Goal: Task Accomplishment & Management: Complete application form

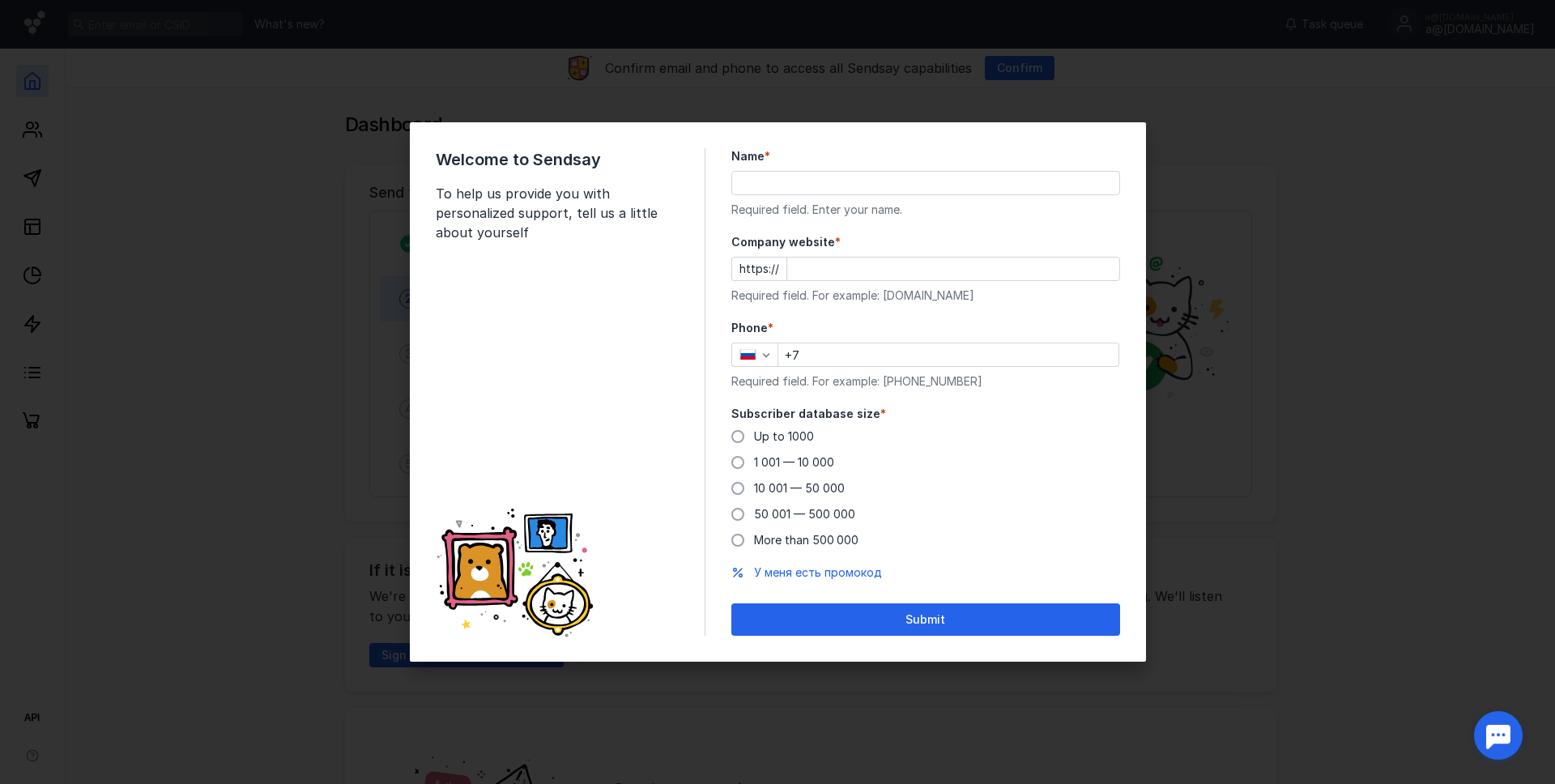
click at [830, 362] on input "+7" at bounding box center [948, 354] width 340 height 22
click at [839, 179] on input "Name *" at bounding box center [925, 183] width 387 height 22
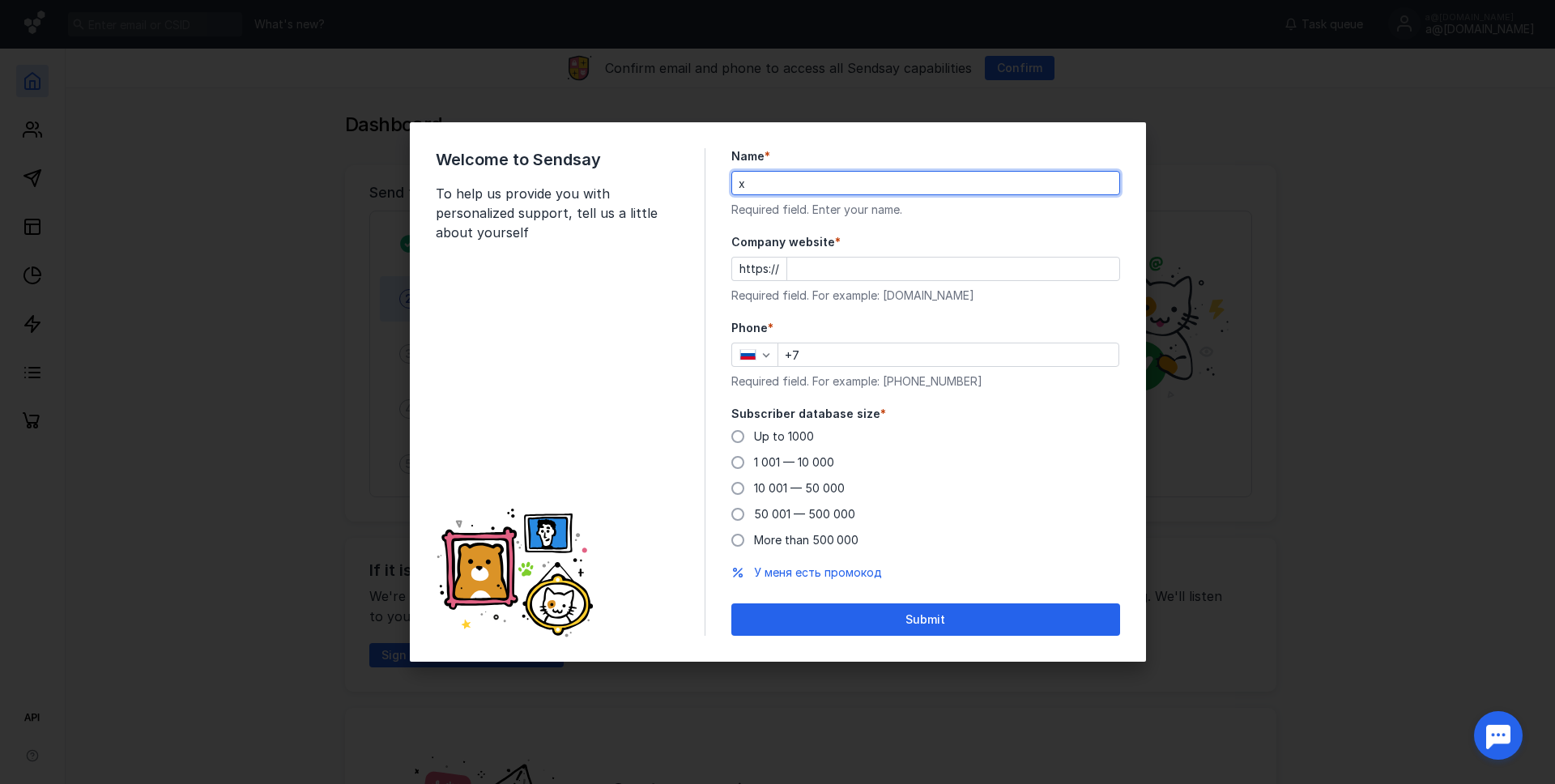
type input "x"
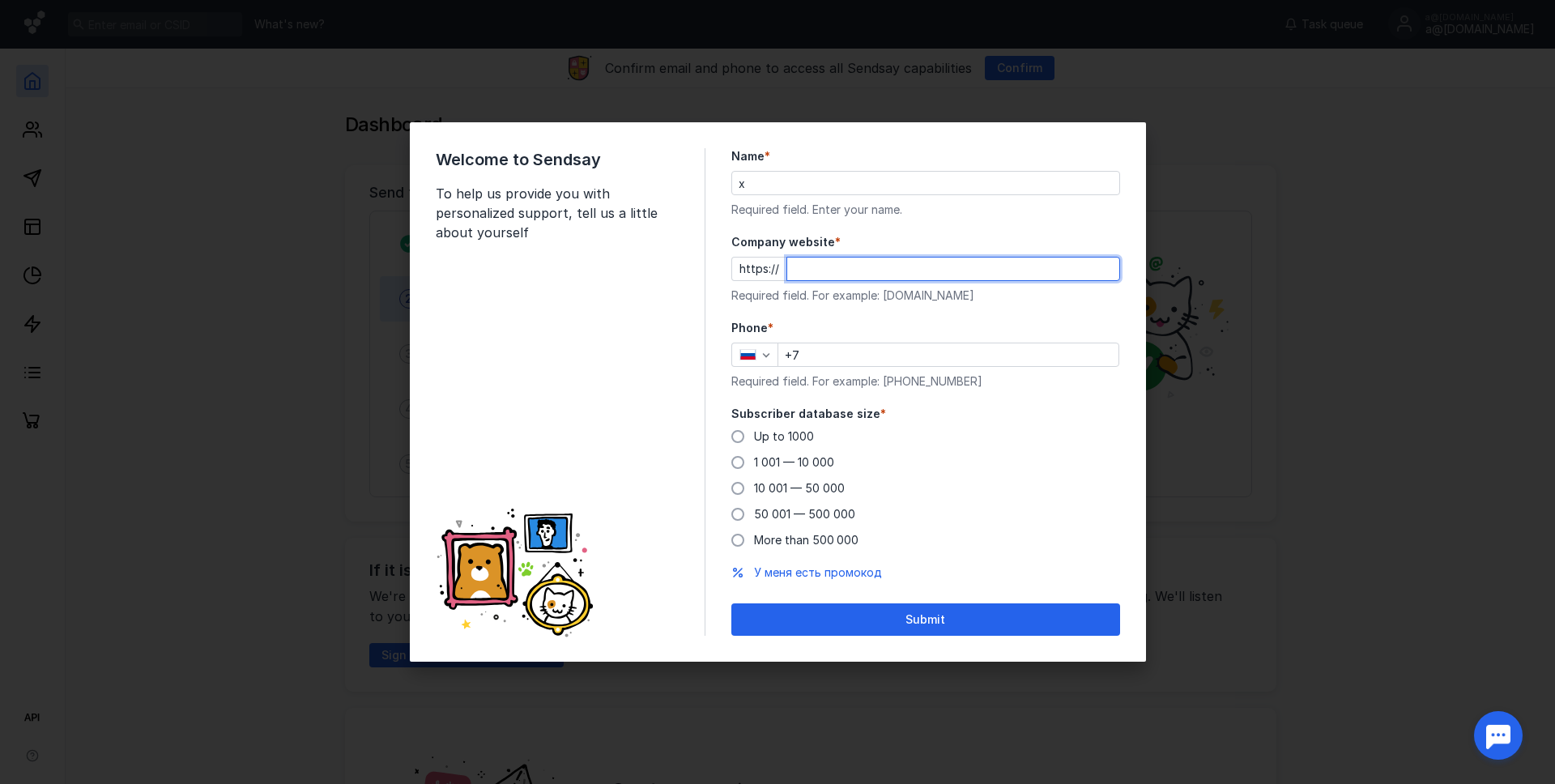
click at [796, 269] on input "Company website *" at bounding box center [954, 268] width 332 height 22
type input "[DOMAIN_NAME]"
click at [825, 370] on div "Phone * +7 Required field. For example: [PHONE_NUMBER]" at bounding box center [925, 355] width 389 height 70
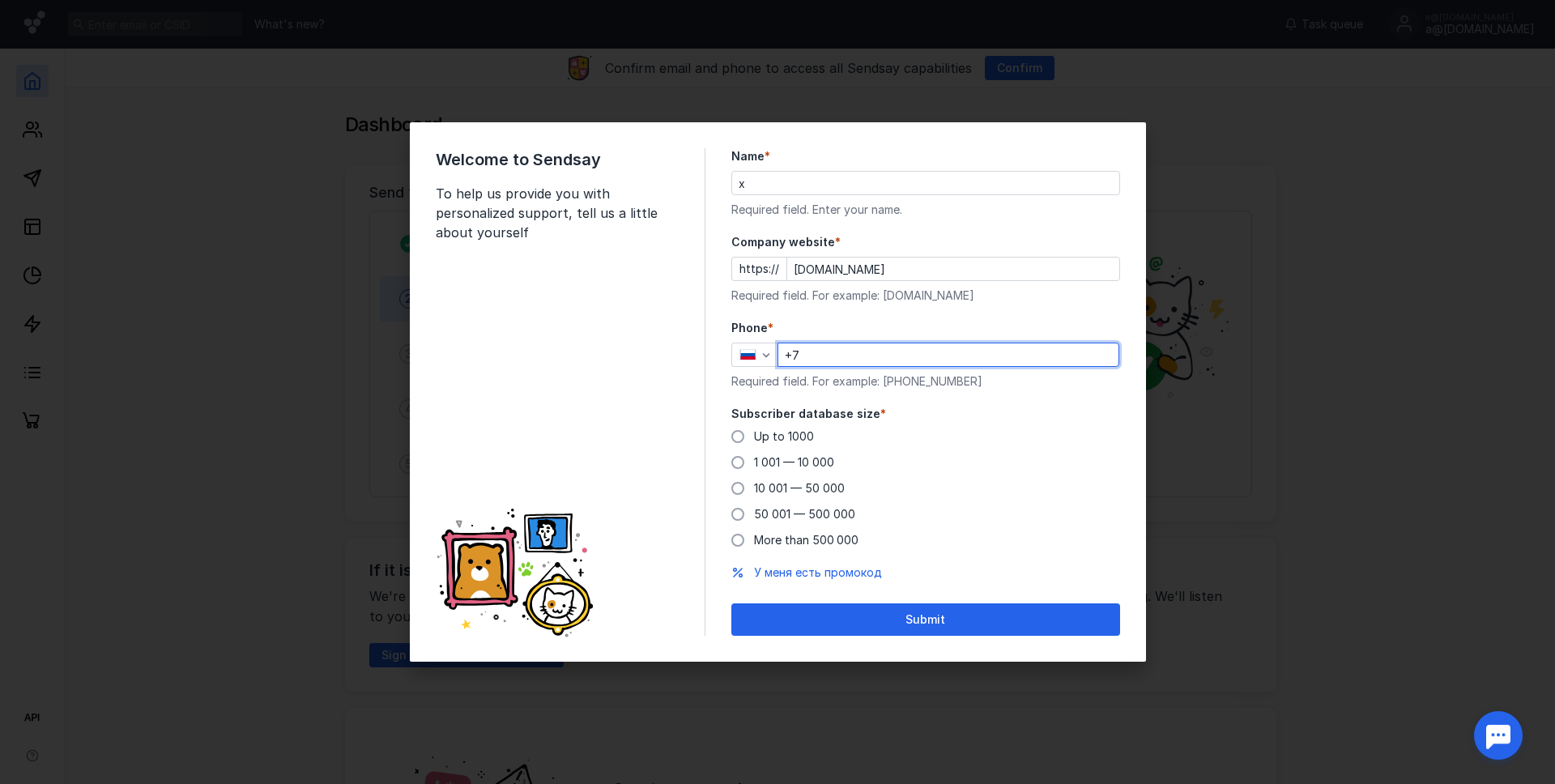
click at [825, 361] on input "+7" at bounding box center [948, 354] width 340 height 22
paste input "[PHONE_NUMBER]"
type input "[PHONE_NUMBER]"
click at [778, 437] on span "Up to 1000" at bounding box center [784, 436] width 60 height 14
click at [0, 0] on input "Up to 1000" at bounding box center [0, 0] width 0 height 0
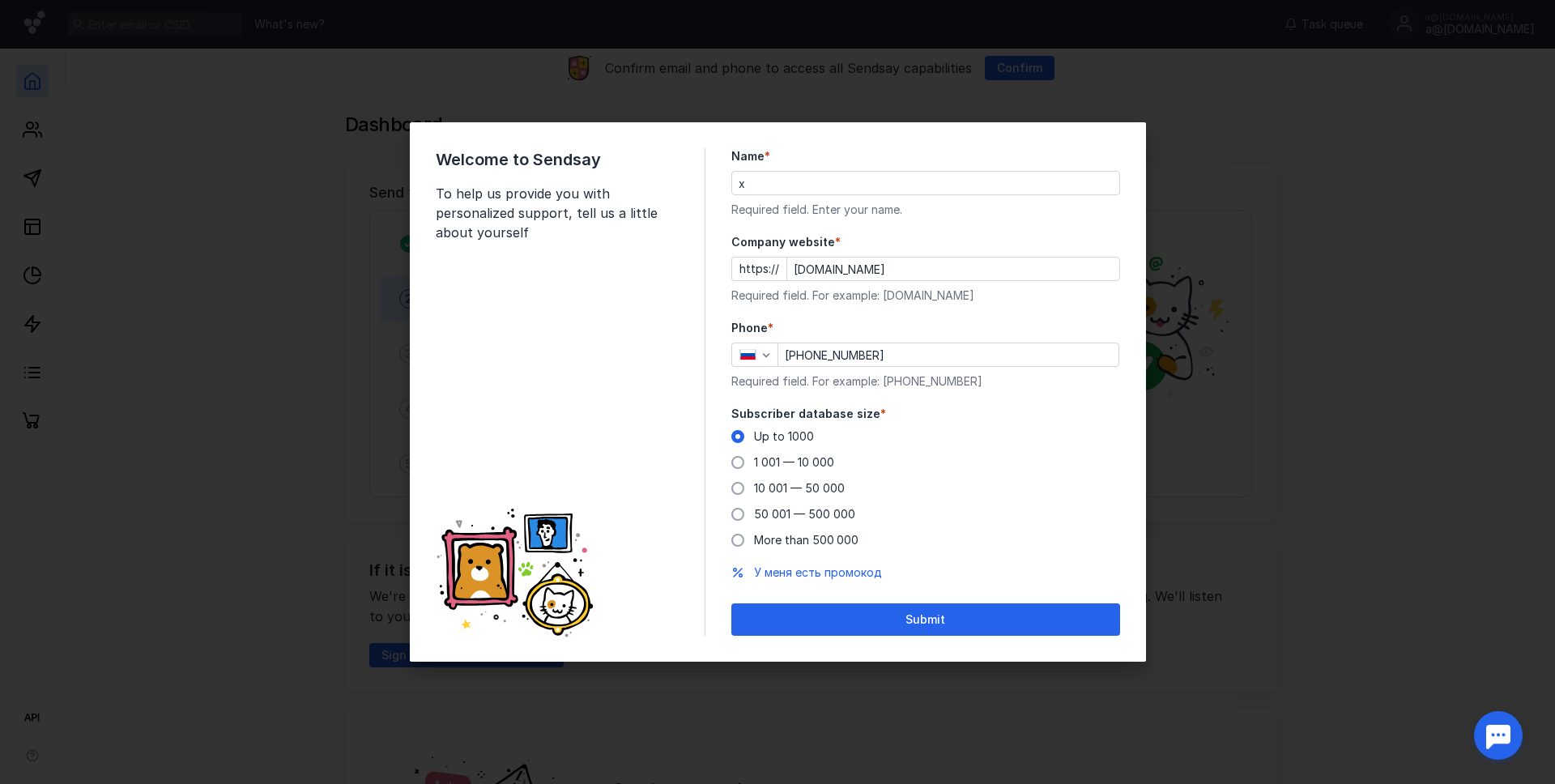
drag, startPoint x: 829, startPoint y: 615, endPoint x: 713, endPoint y: 499, distance: 164.0
click at [706, 490] on div "Welcome to Sendsay To help us provide you with personalized support, tell us a …" at bounding box center [778, 391] width 736 height 539
click at [783, 615] on div "Submit" at bounding box center [925, 620] width 372 height 14
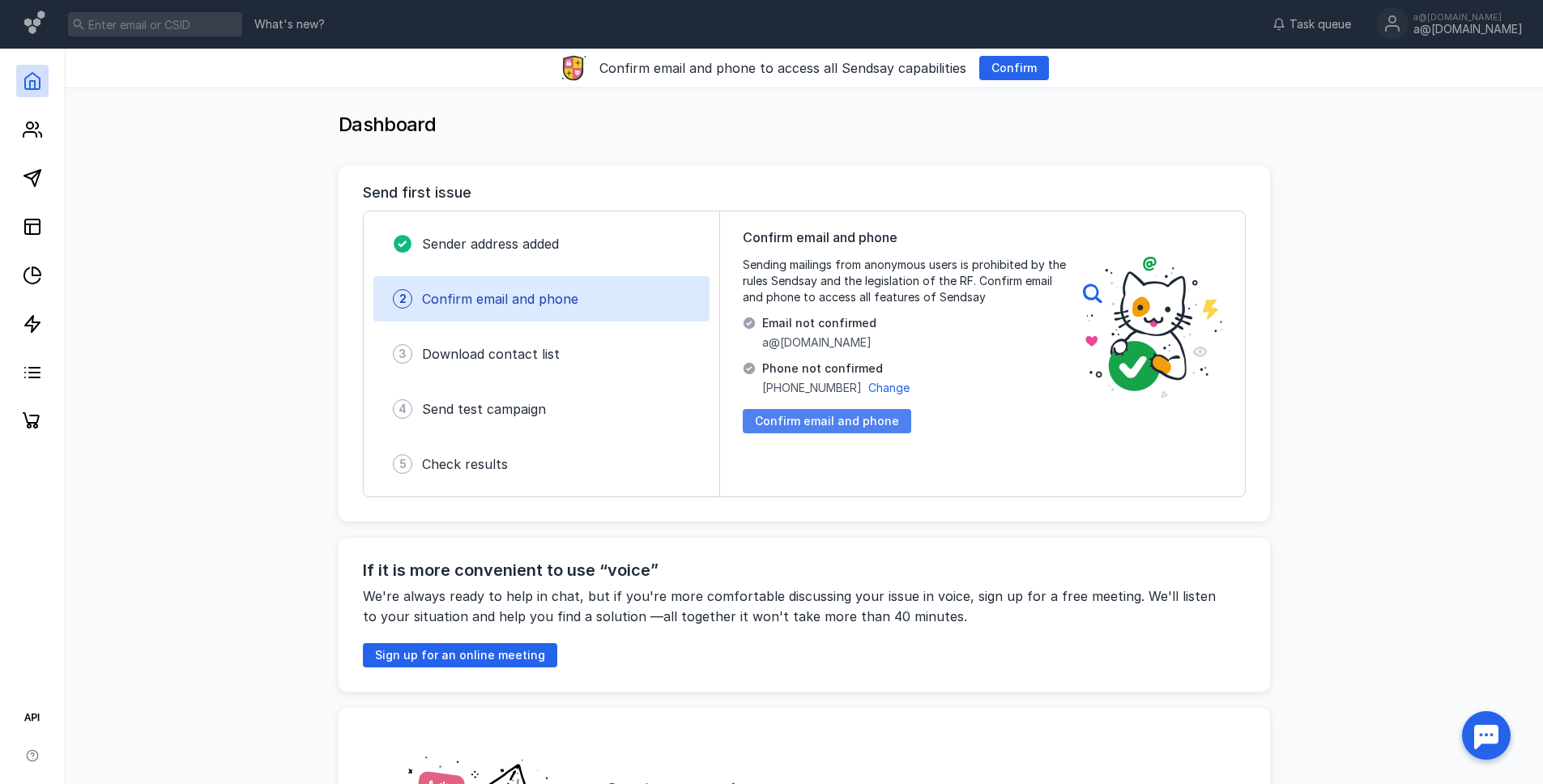
click at [848, 424] on span "Confirm email and phone" at bounding box center [828, 421] width 145 height 14
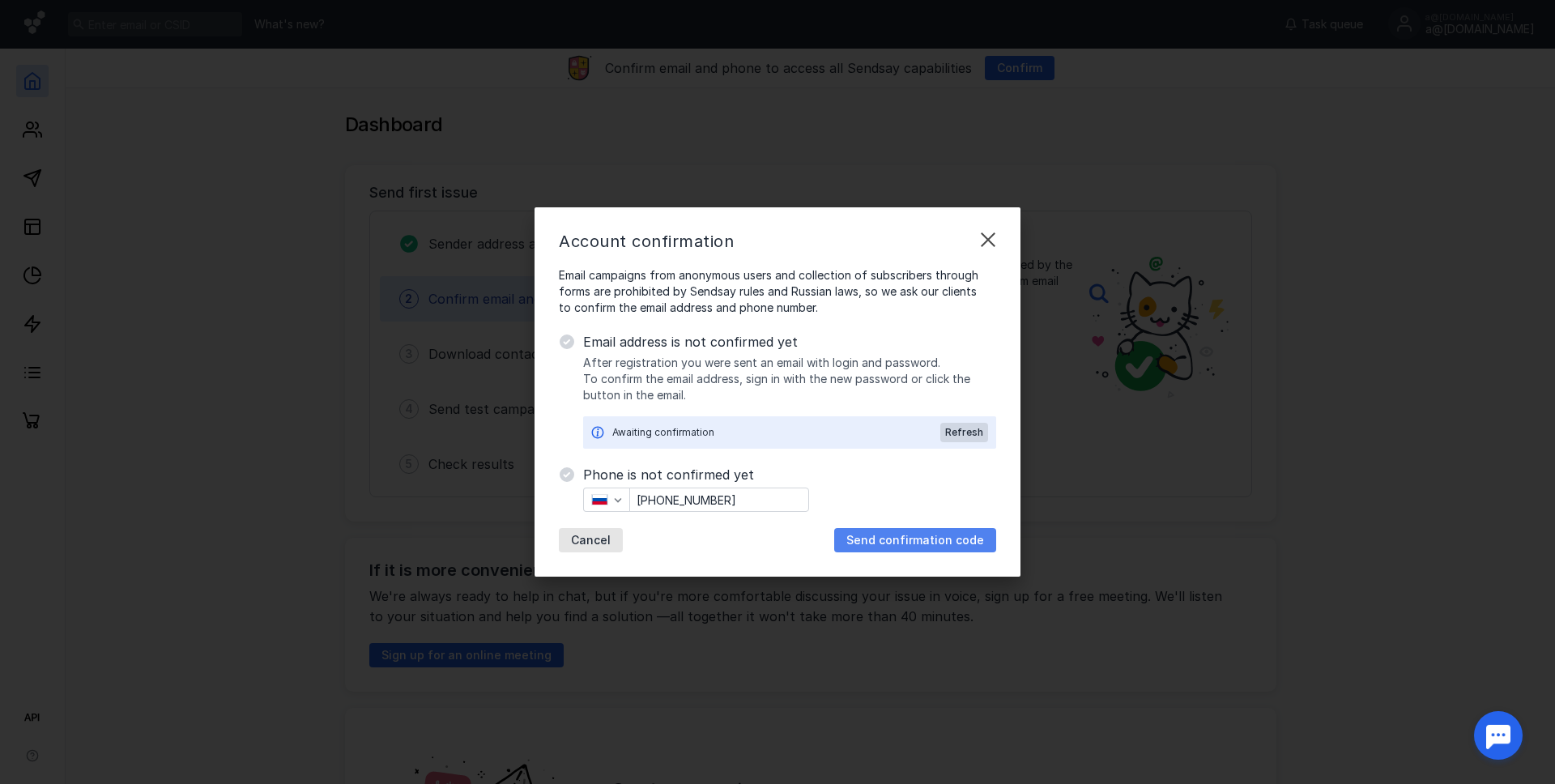
click at [925, 533] on span "Send confirmation code" at bounding box center [915, 540] width 138 height 14
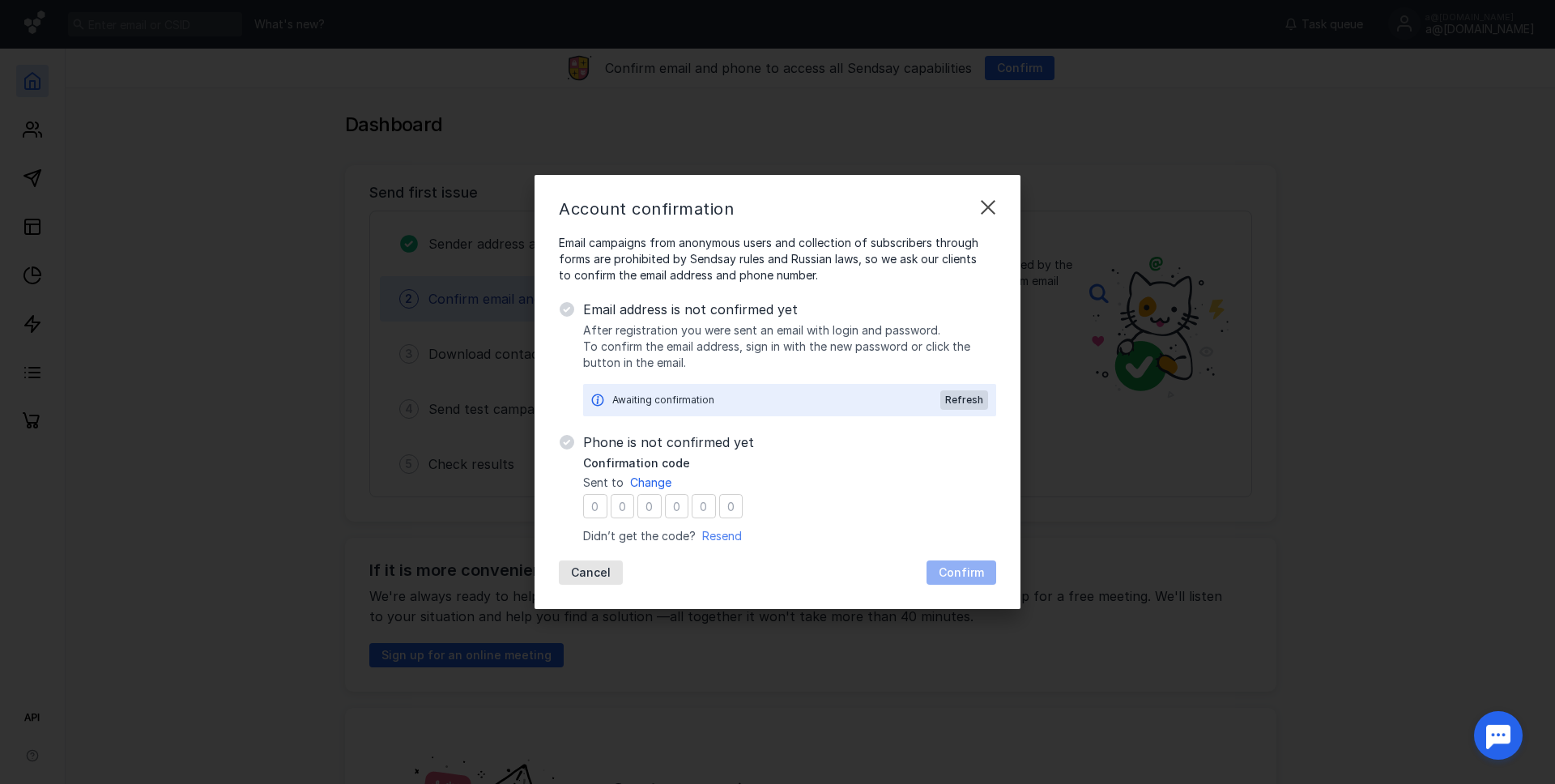
click at [717, 538] on span "Resend" at bounding box center [722, 536] width 40 height 14
click at [587, 498] on input "number" at bounding box center [595, 506] width 24 height 24
type input "6"
type input "1"
type input "0"
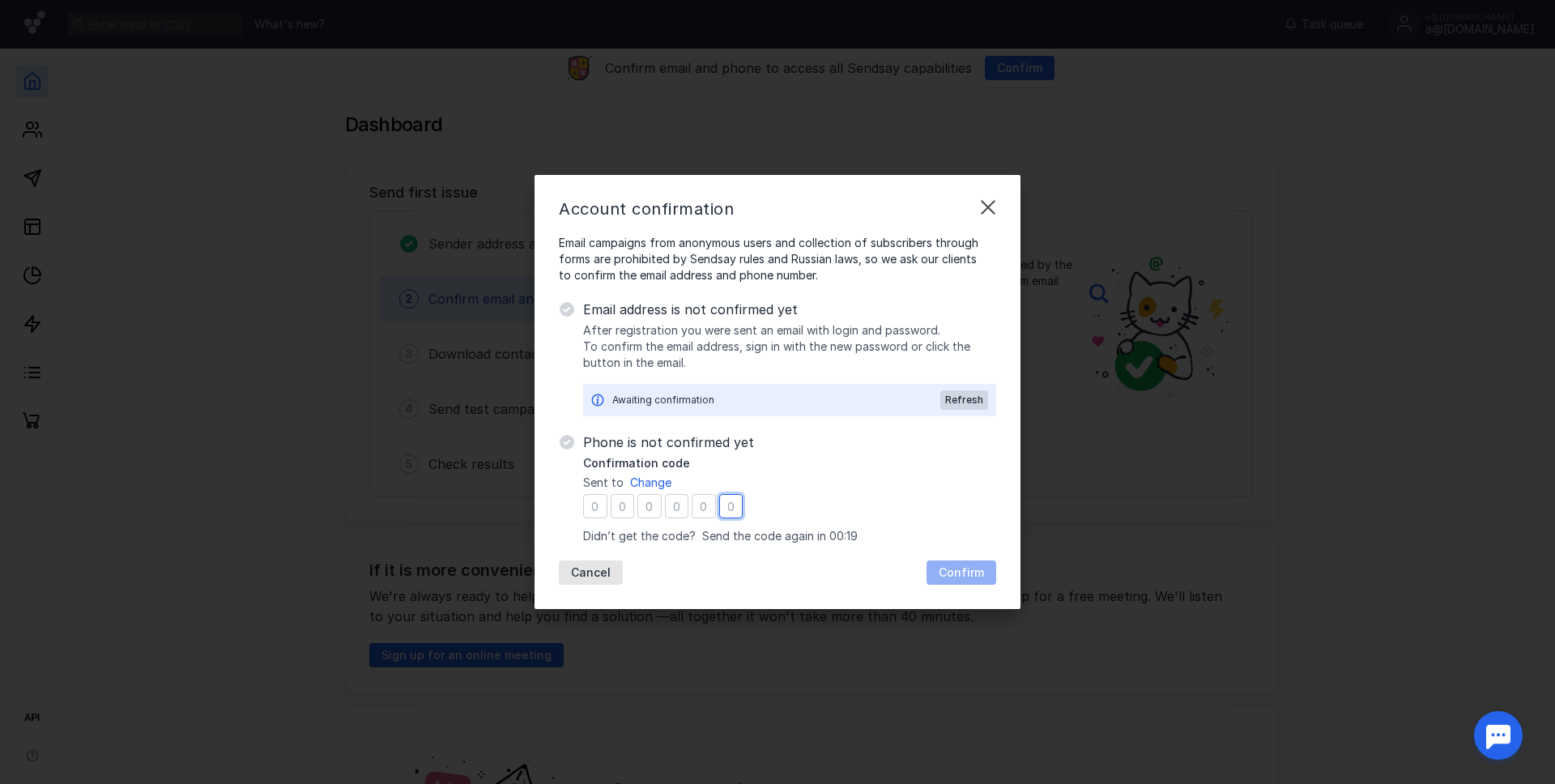
type input "8"
type input "9"
click at [963, 566] on span "Confirm" at bounding box center [961, 572] width 46 height 14
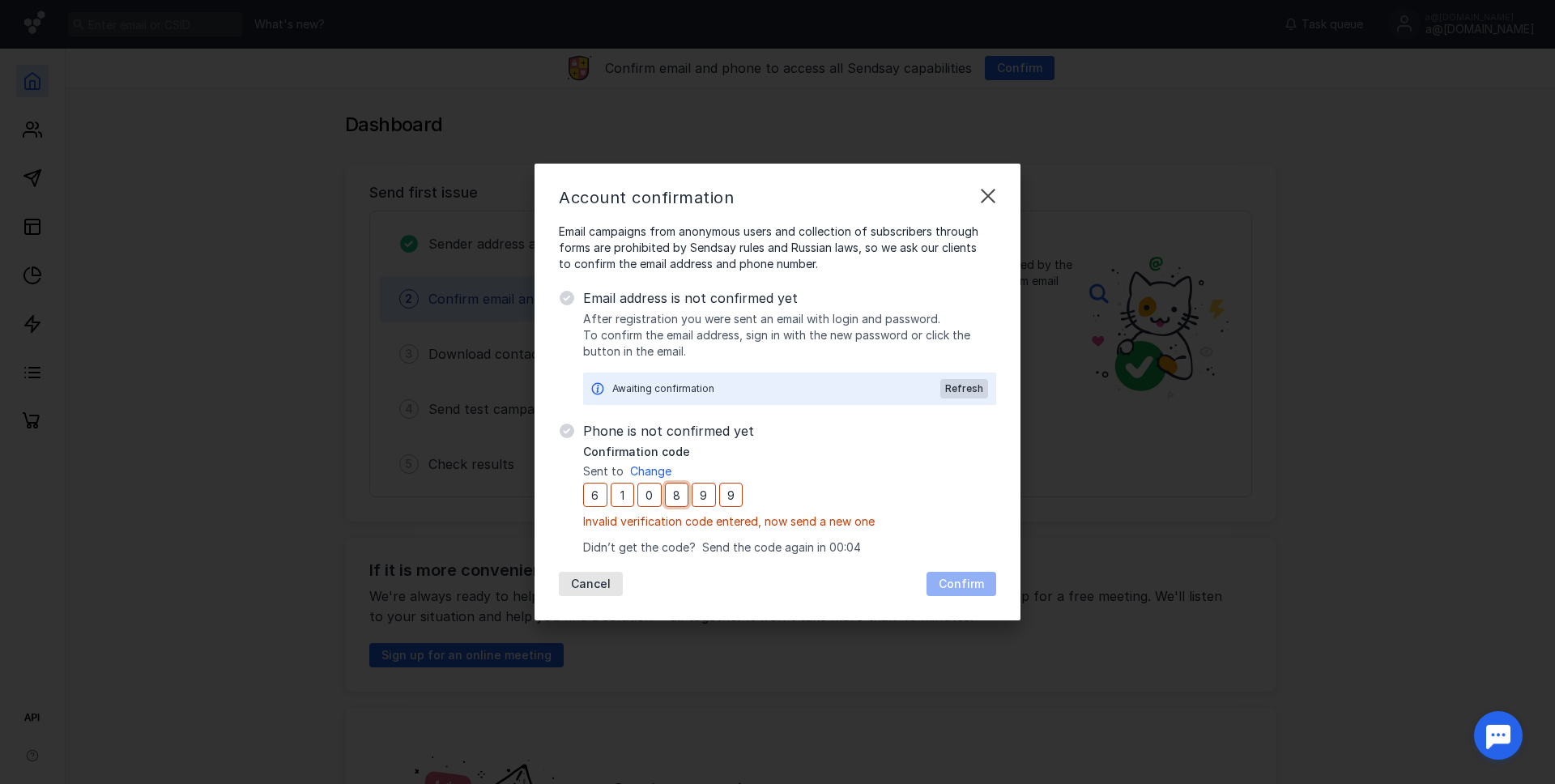
click at [672, 500] on input "8" at bounding box center [676, 494] width 24 height 24
click at [708, 504] on input "9" at bounding box center [704, 494] width 24 height 24
click at [863, 537] on div "Confirmation code Sent to Change 6 1 0 8 9 9 Invalid verification code entered,…" at bounding box center [789, 499] width 413 height 112
click at [936, 590] on div "Cancel Confirm" at bounding box center [778, 583] width 437 height 24
click at [729, 486] on input "9" at bounding box center [731, 494] width 24 height 24
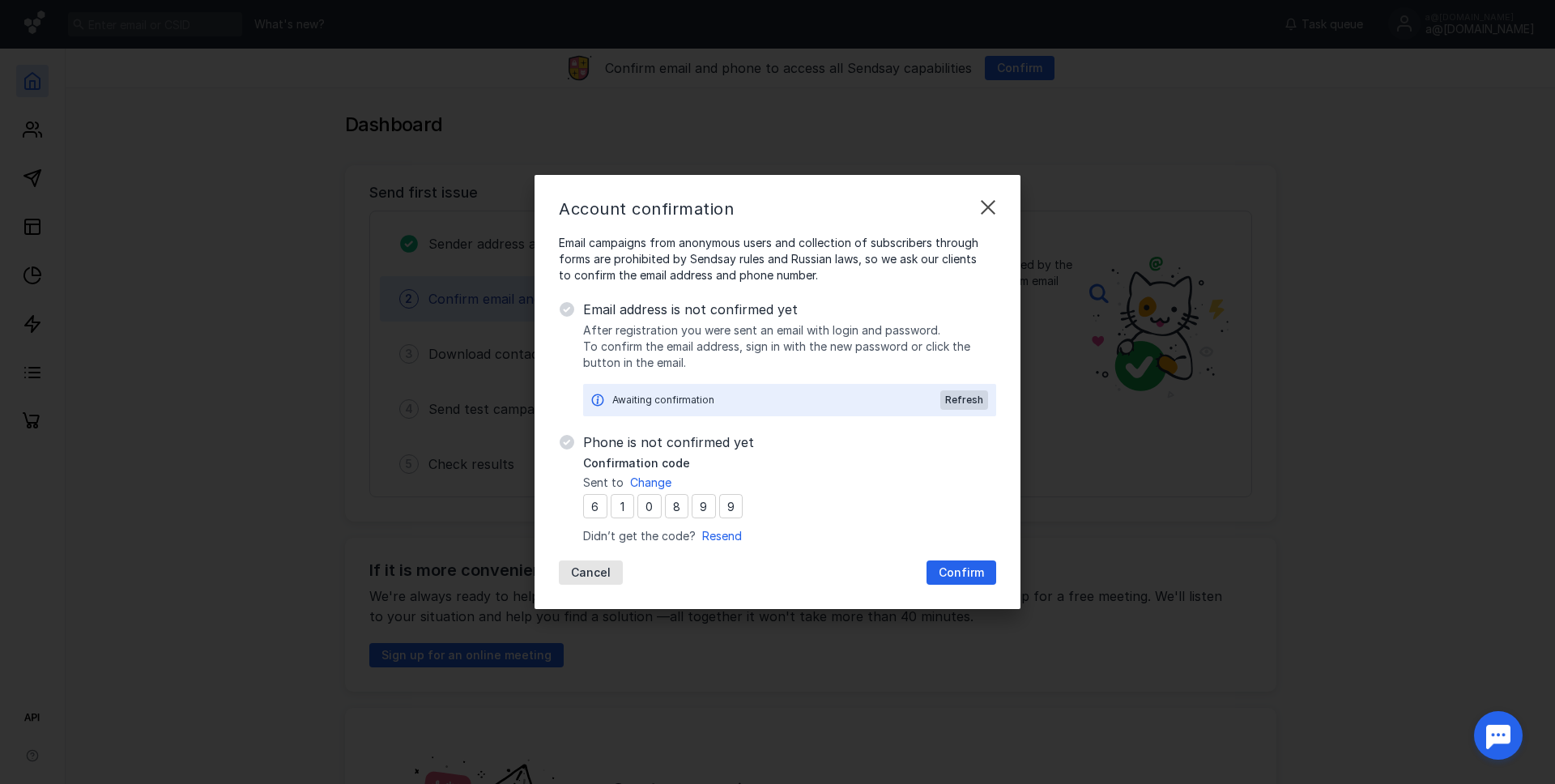
click at [970, 589] on div "Account confirmation Email campaigns from anonymous users and collection of sub…" at bounding box center [777, 392] width 486 height 434
click at [967, 571] on span "Confirm" at bounding box center [961, 572] width 46 height 14
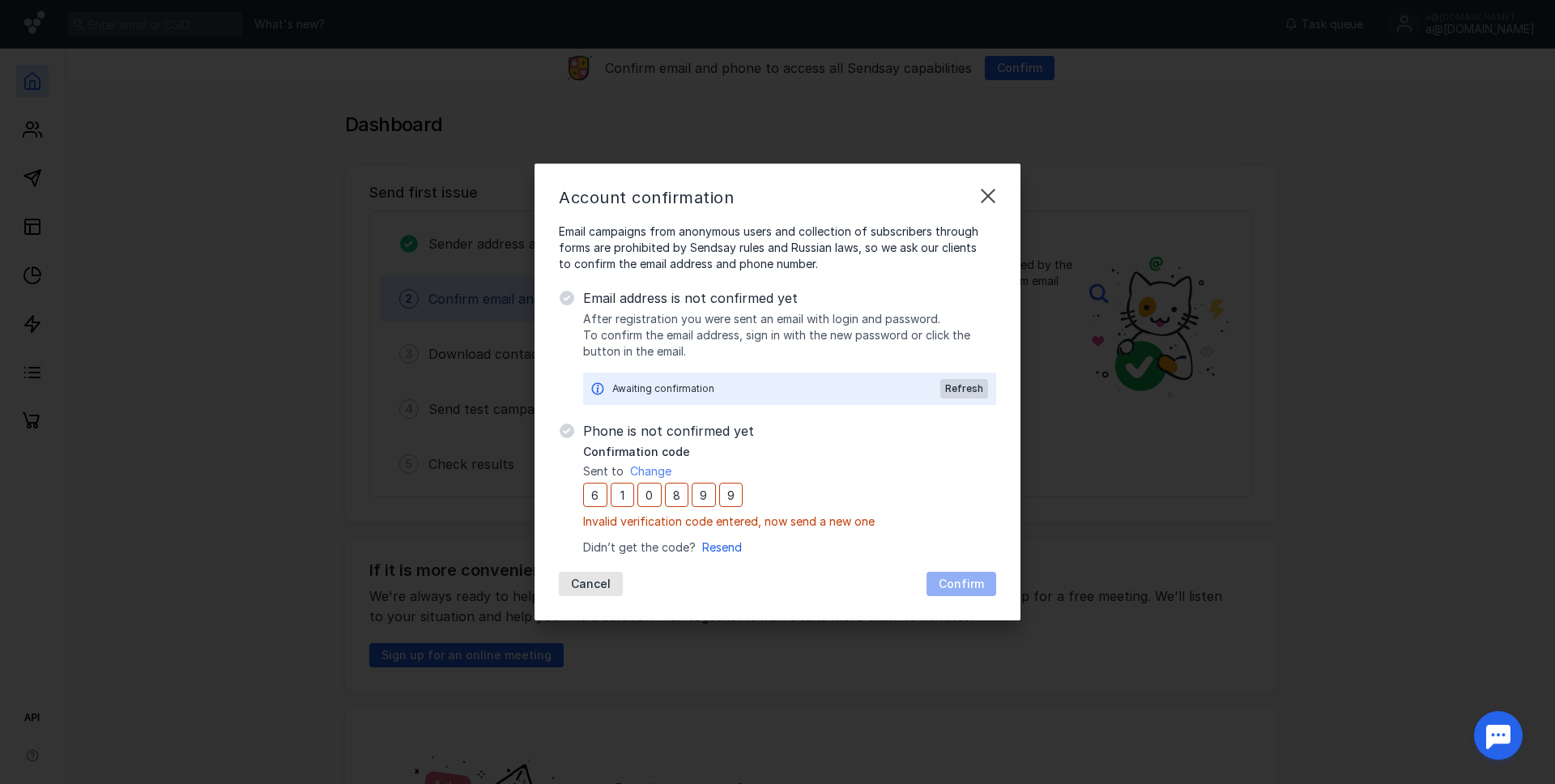
click at [649, 475] on span "Change" at bounding box center [650, 471] width 42 height 14
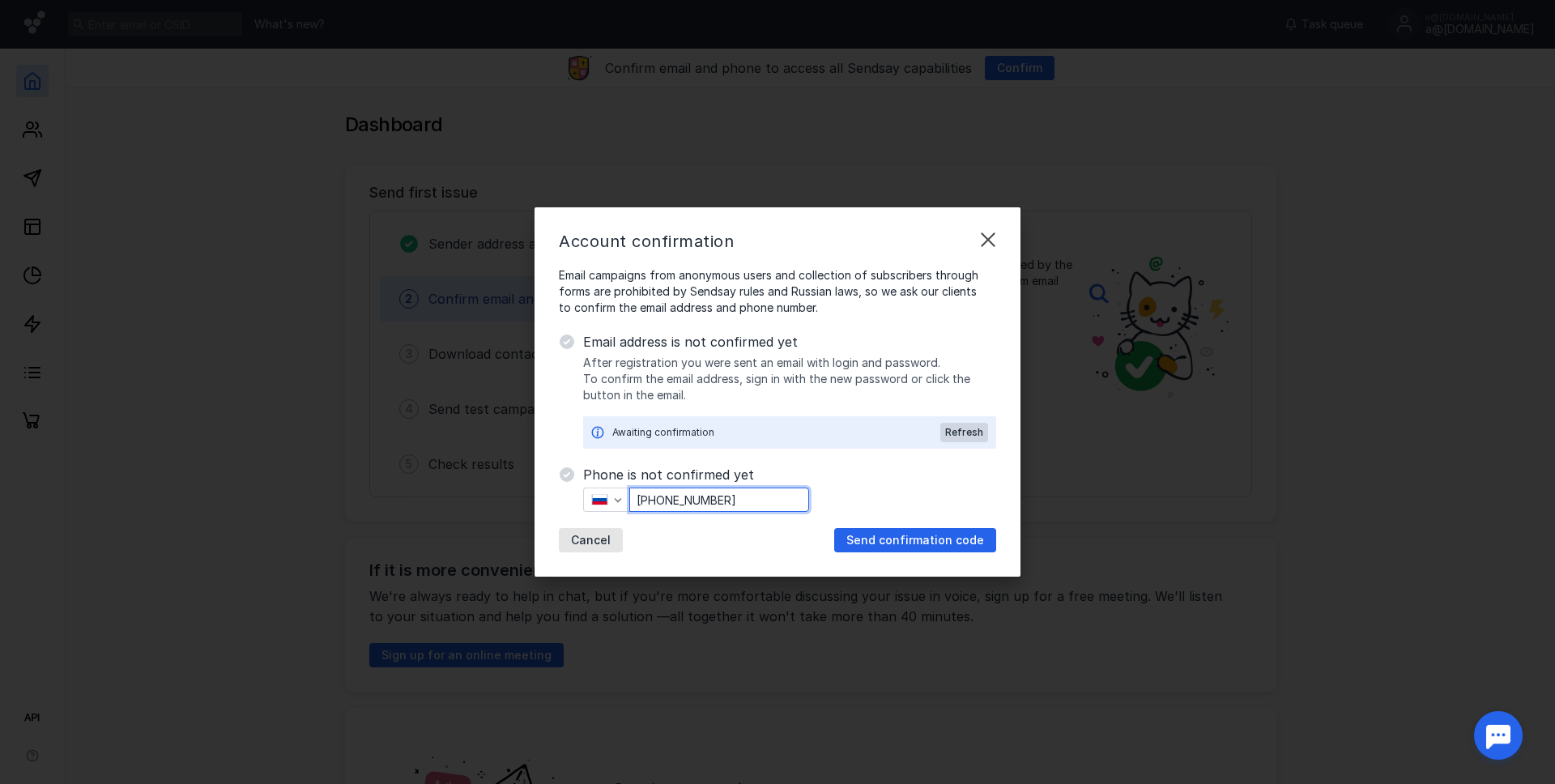
drag, startPoint x: 656, startPoint y: 497, endPoint x: 768, endPoint y: 527, distance: 115.9
click at [768, 527] on div "Phone is not confirmed yet [PHONE_NUMBER] Cancel Send confirmation code" at bounding box center [789, 508] width 413 height 87
paste input "[PHONE_NUMBER]"
type input "[PHONE_NUMBER]"
click at [861, 544] on span "Send confirmation code" at bounding box center [915, 540] width 138 height 14
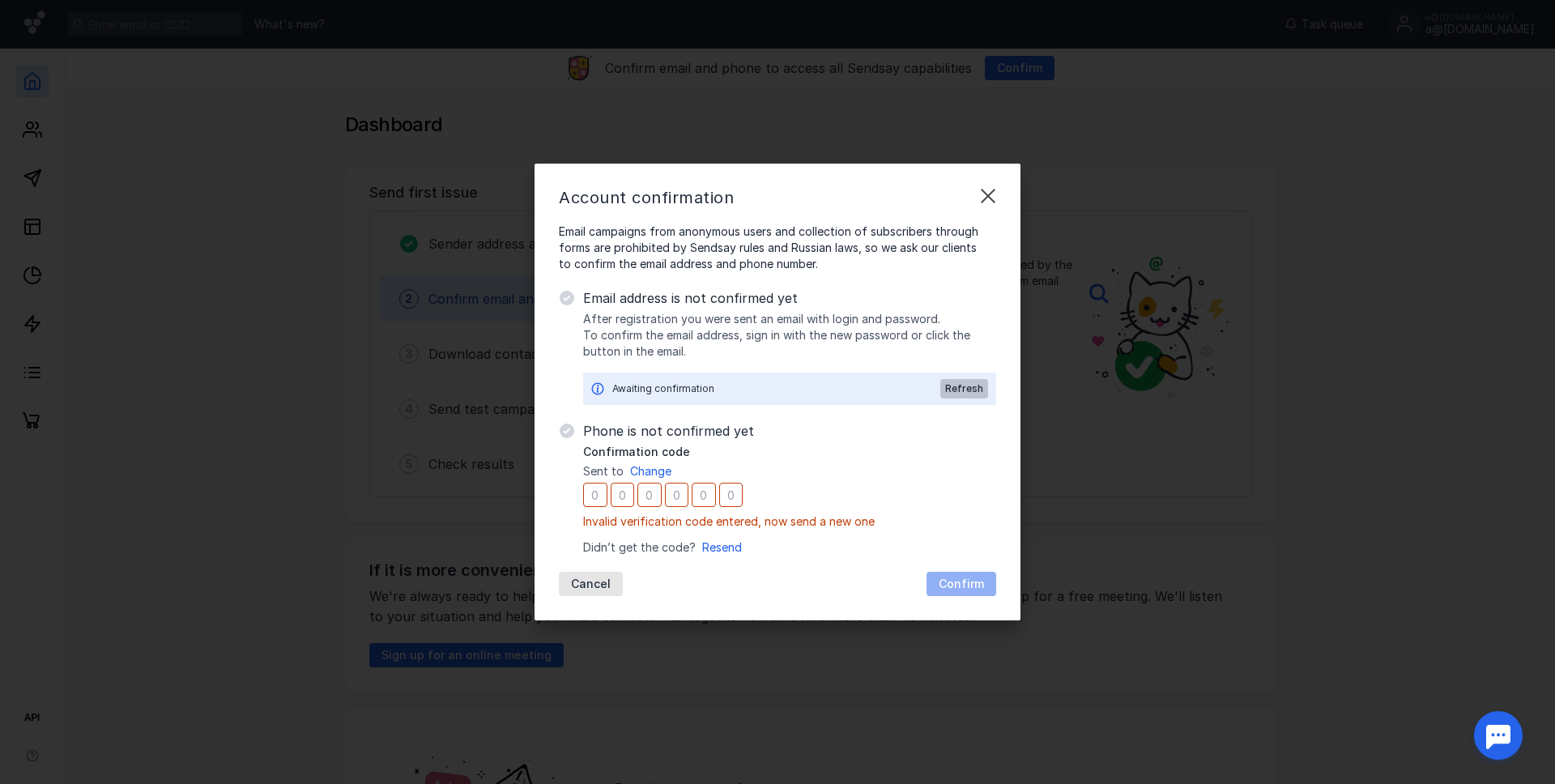
click at [952, 385] on span "Refresh" at bounding box center [964, 389] width 38 height 12
click at [594, 497] on input "number" at bounding box center [595, 494] width 24 height 24
type input "5"
type input "3"
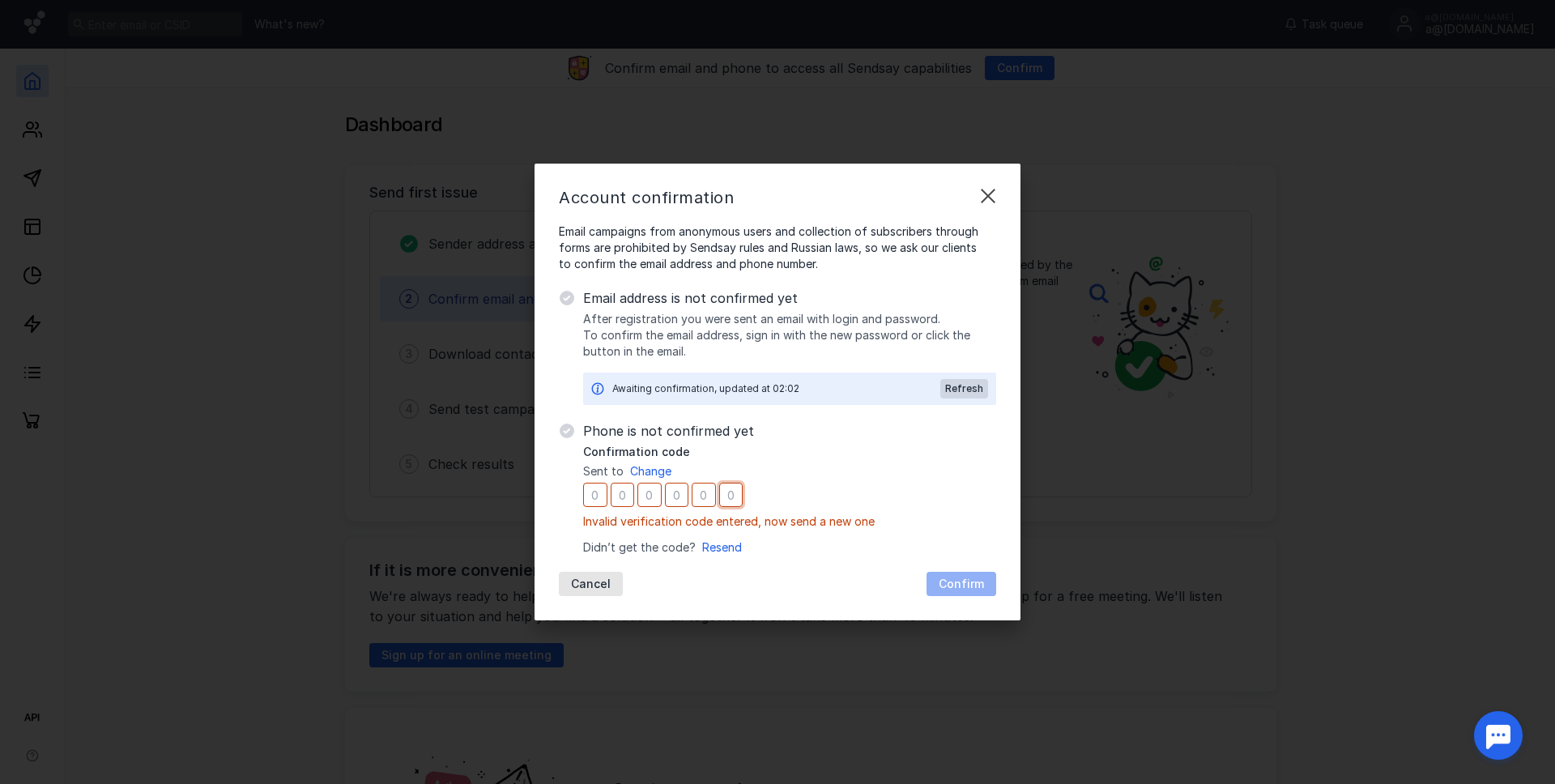
type input "7"
type input "9"
type input "4"
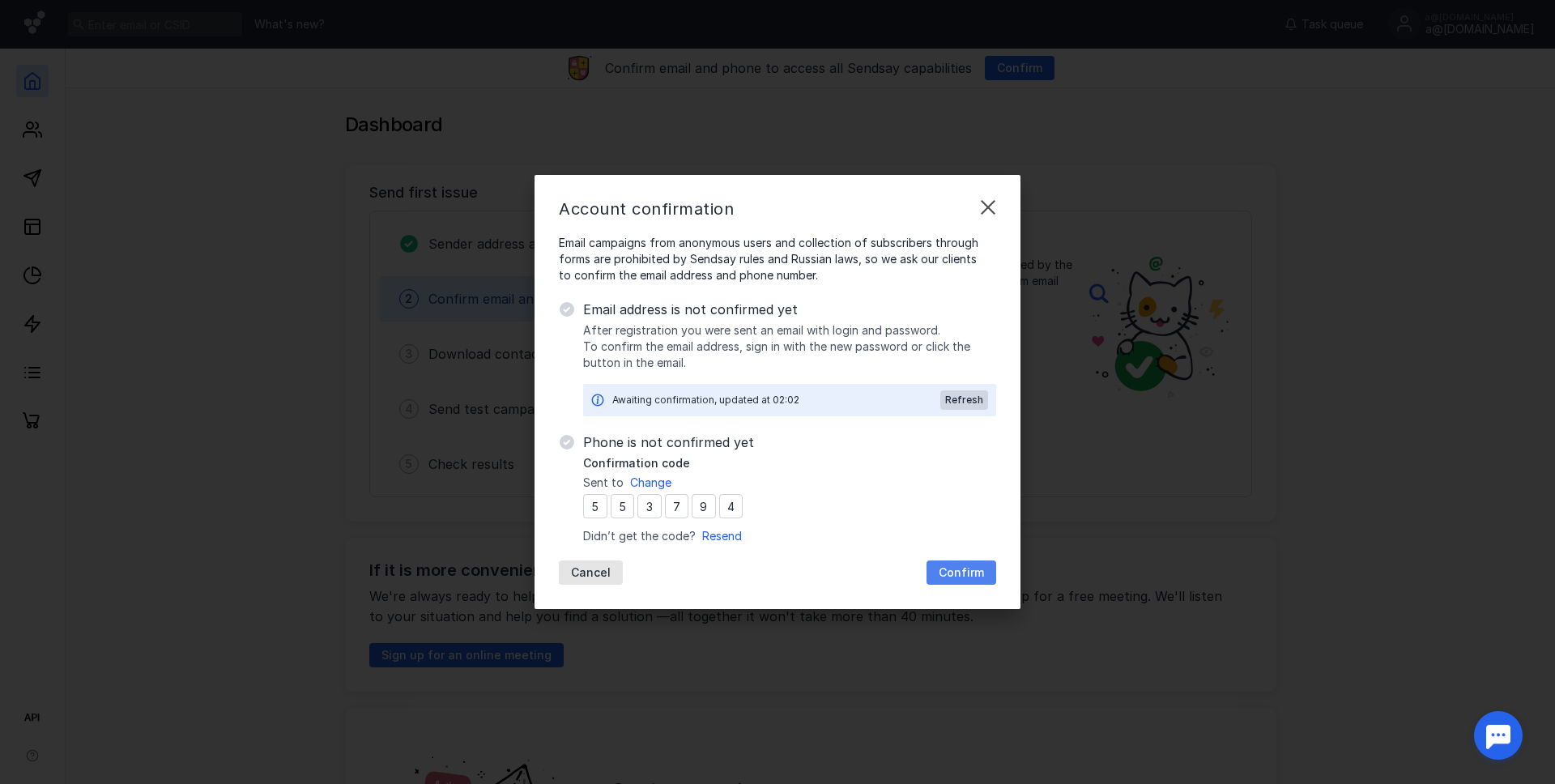
click at [952, 564] on div "Confirm" at bounding box center [961, 572] width 70 height 24
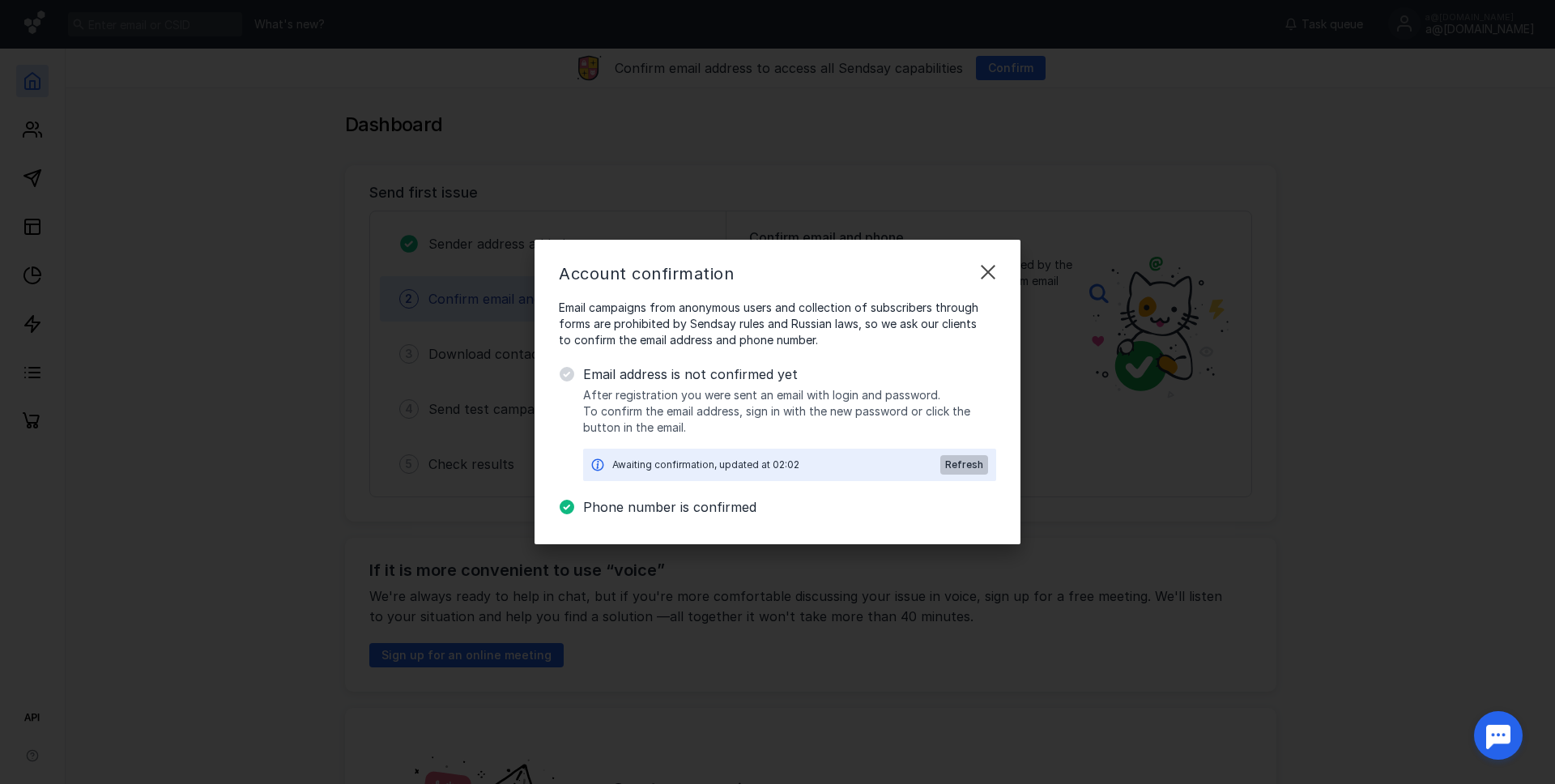
click at [980, 468] on span "Refresh" at bounding box center [964, 465] width 38 height 12
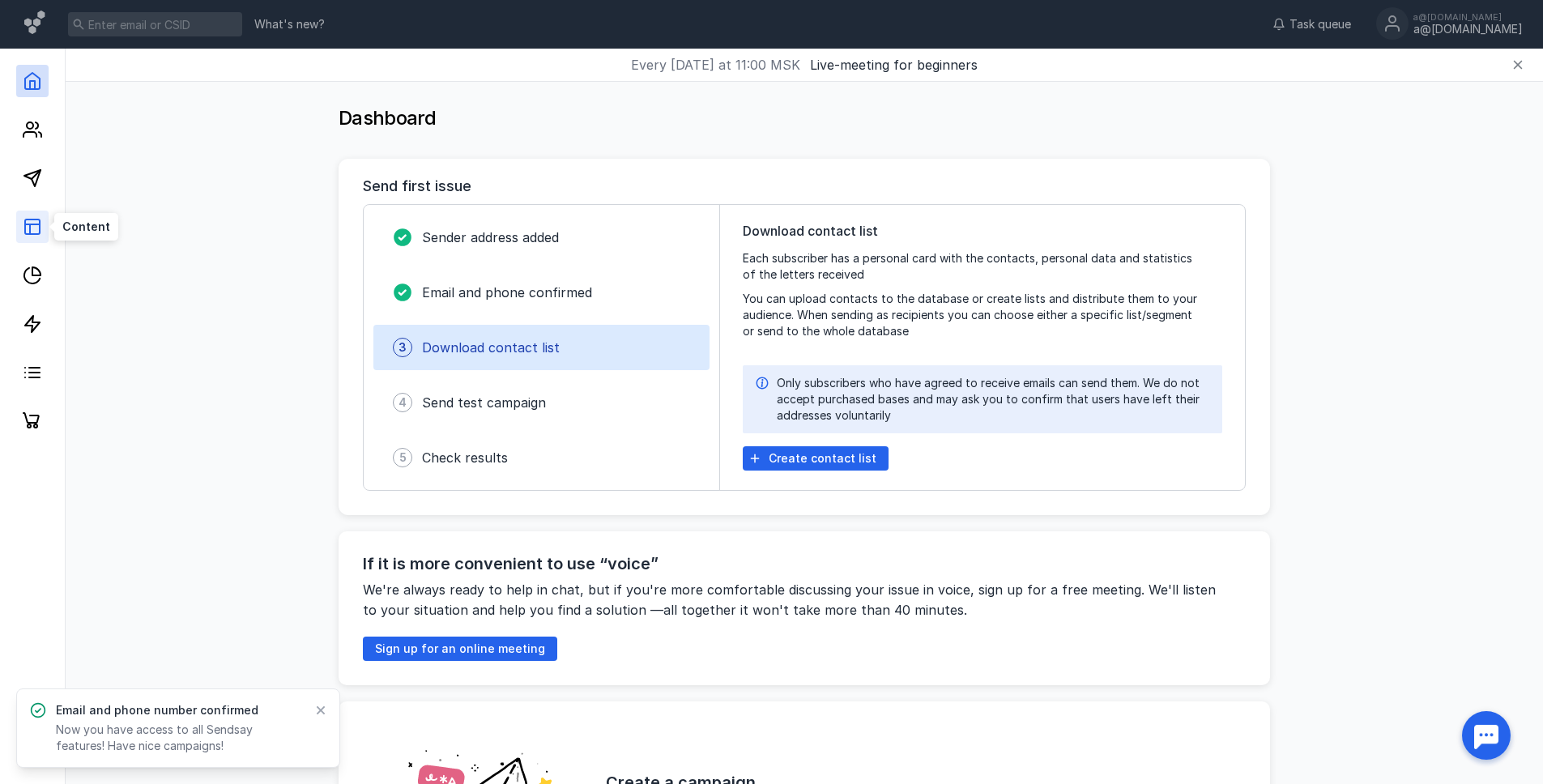
click at [32, 233] on rect at bounding box center [32, 227] width 15 height 15
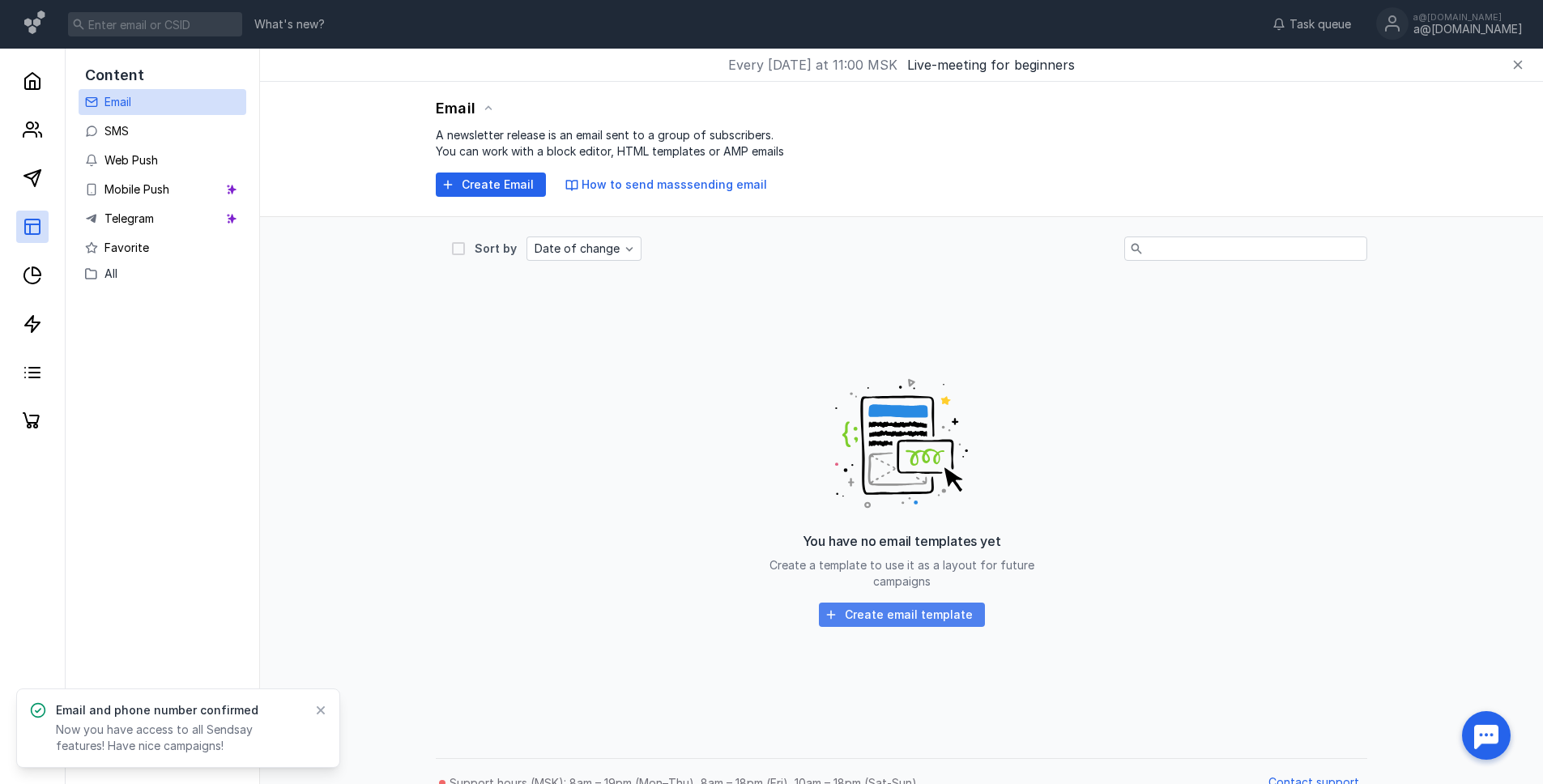
click at [918, 608] on span "Create email template" at bounding box center [909, 615] width 128 height 14
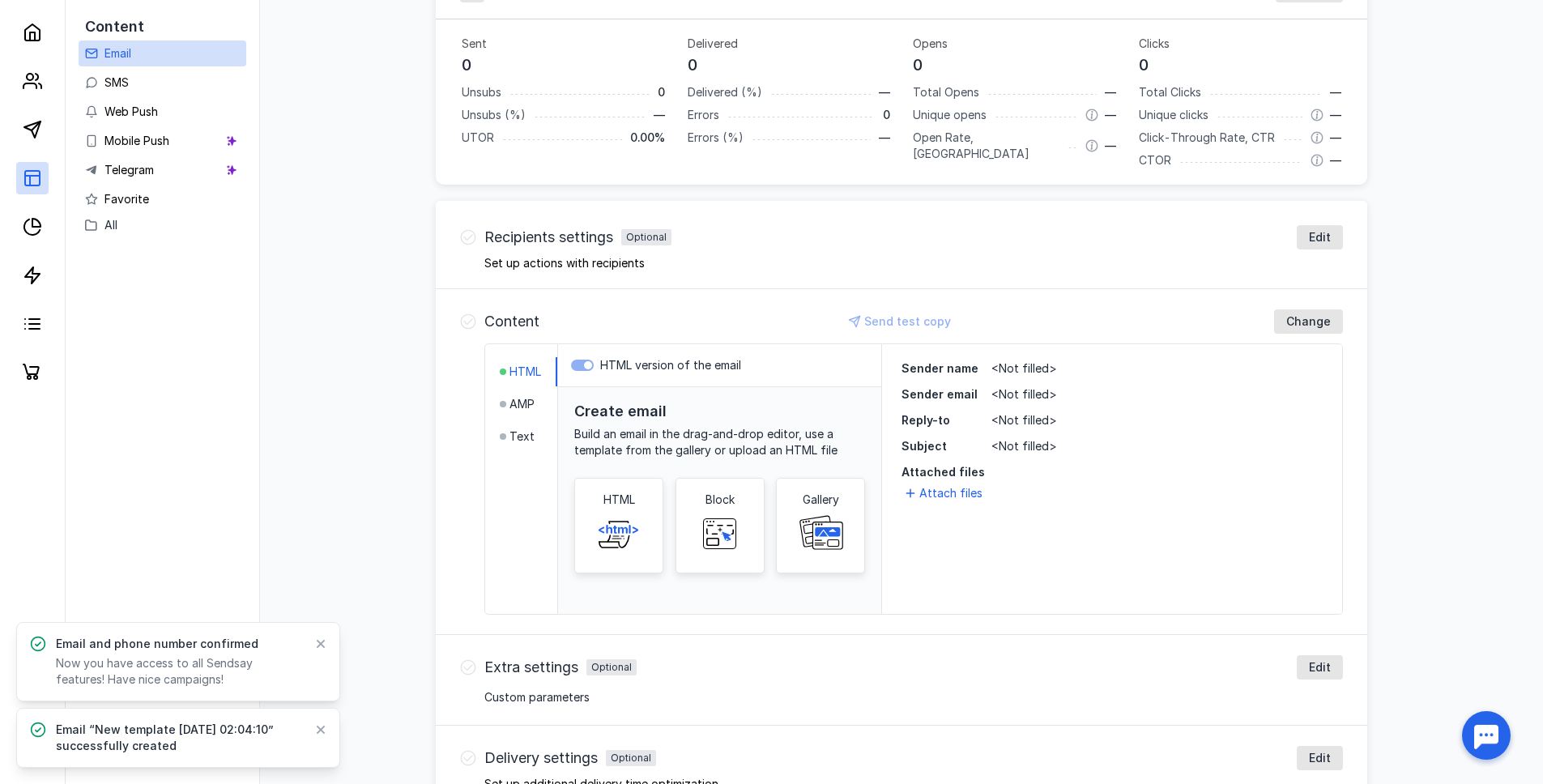
scroll to position [401, 0]
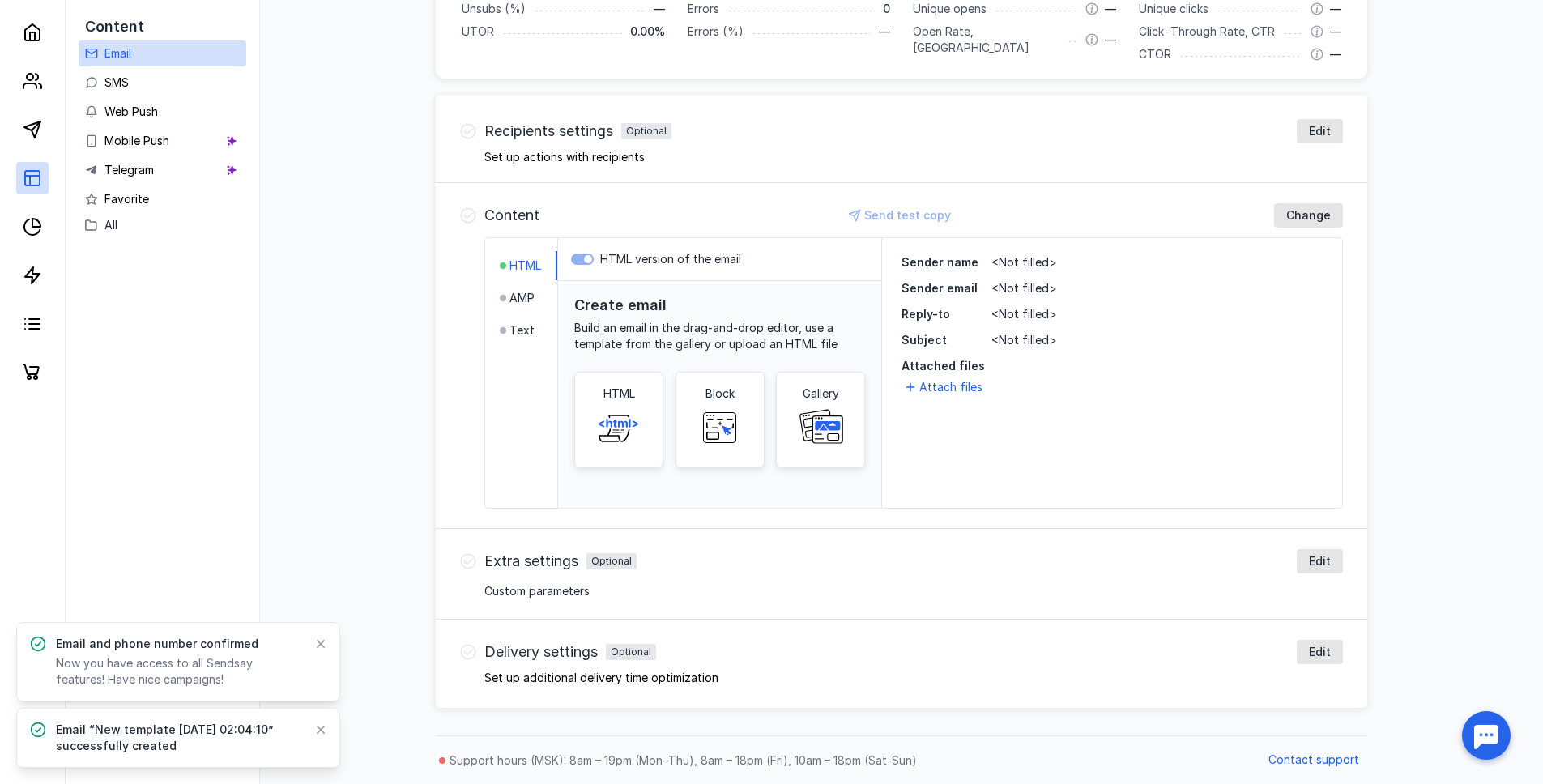
click at [944, 397] on div "Sender name <Not filled> Sender email <Not filled> Reply-to <Not filled> Subjec…" at bounding box center [1113, 334] width 460 height 191
click at [939, 389] on span "Attach files" at bounding box center [951, 386] width 63 height 16
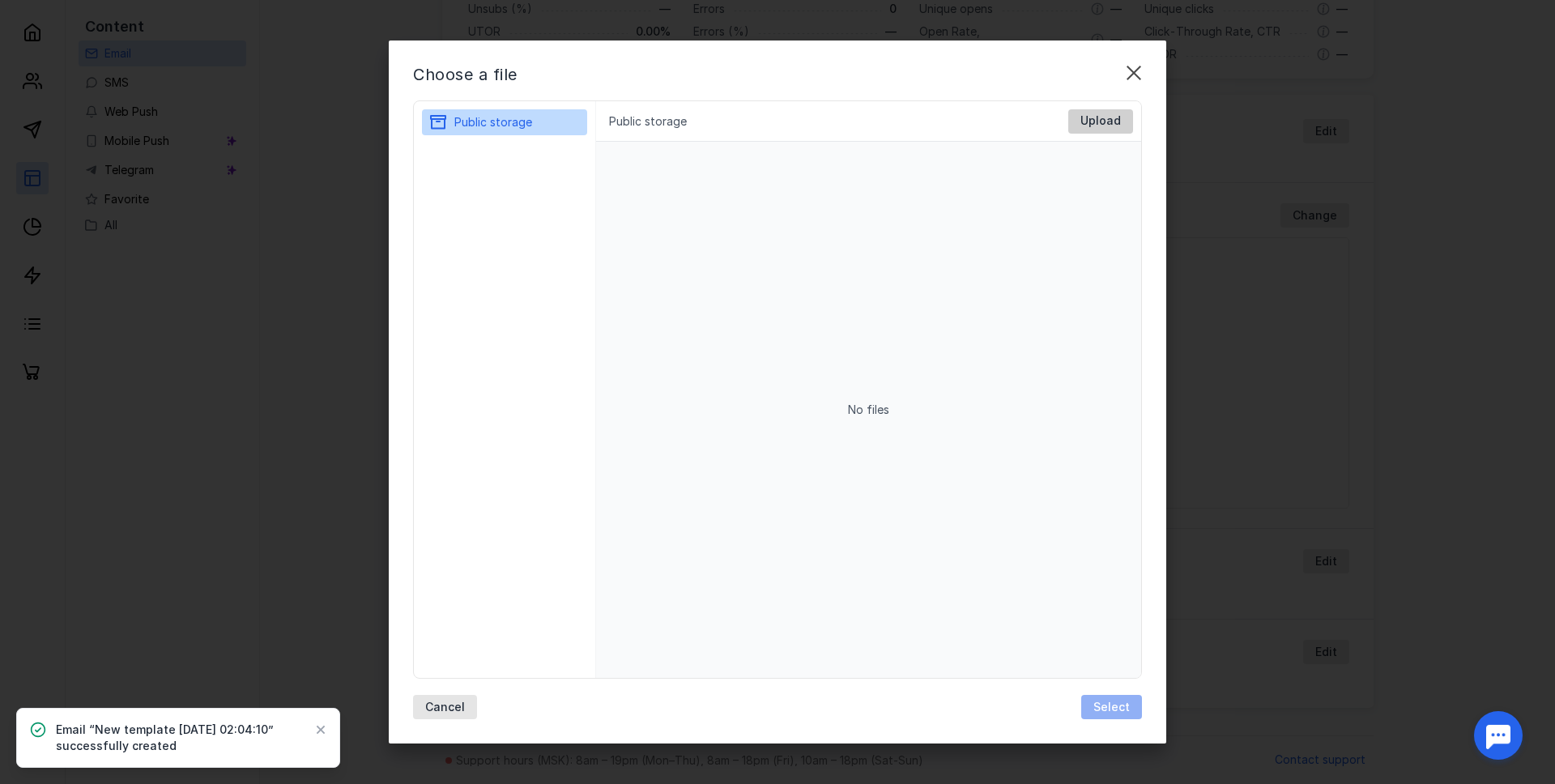
click at [1103, 125] on span "Upload" at bounding box center [1100, 120] width 41 height 14
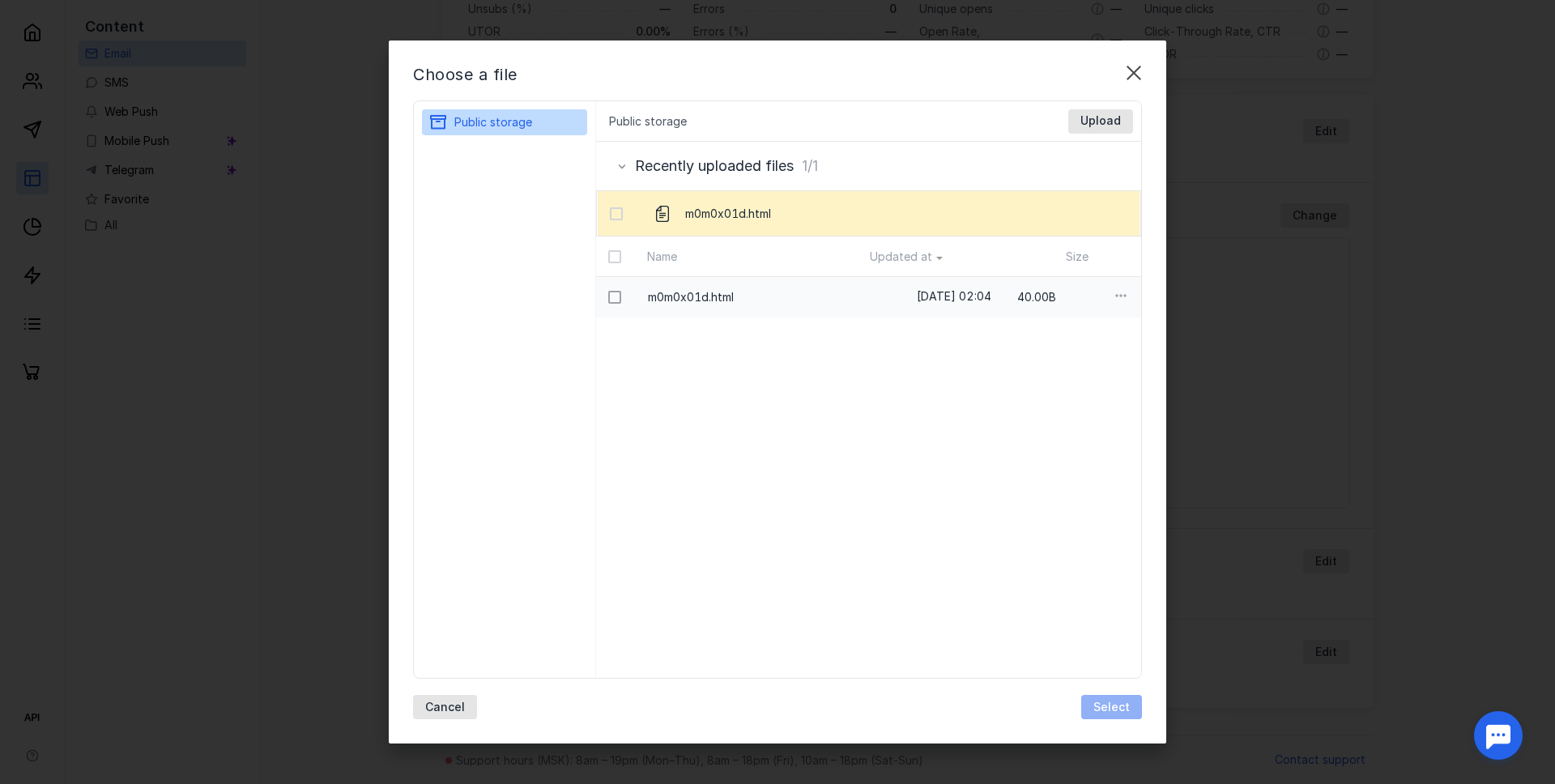
click at [615, 301] on icon at bounding box center [615, 297] width 12 height 12
click at [615, 300] on input "checkbox" at bounding box center [613, 294] width 11 height 11
checkbox input "true"
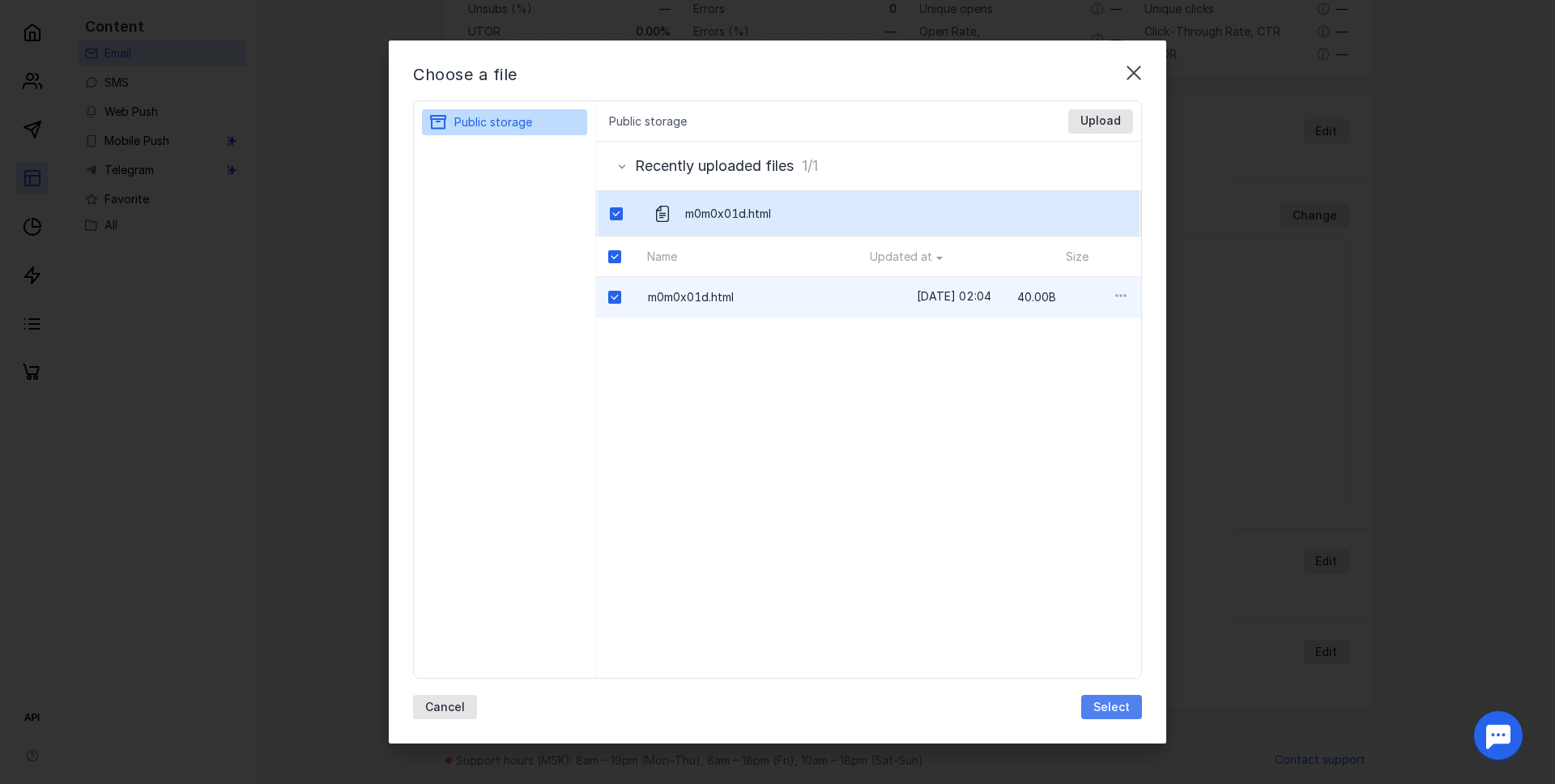
click at [1118, 708] on span "Select" at bounding box center [1111, 707] width 37 height 14
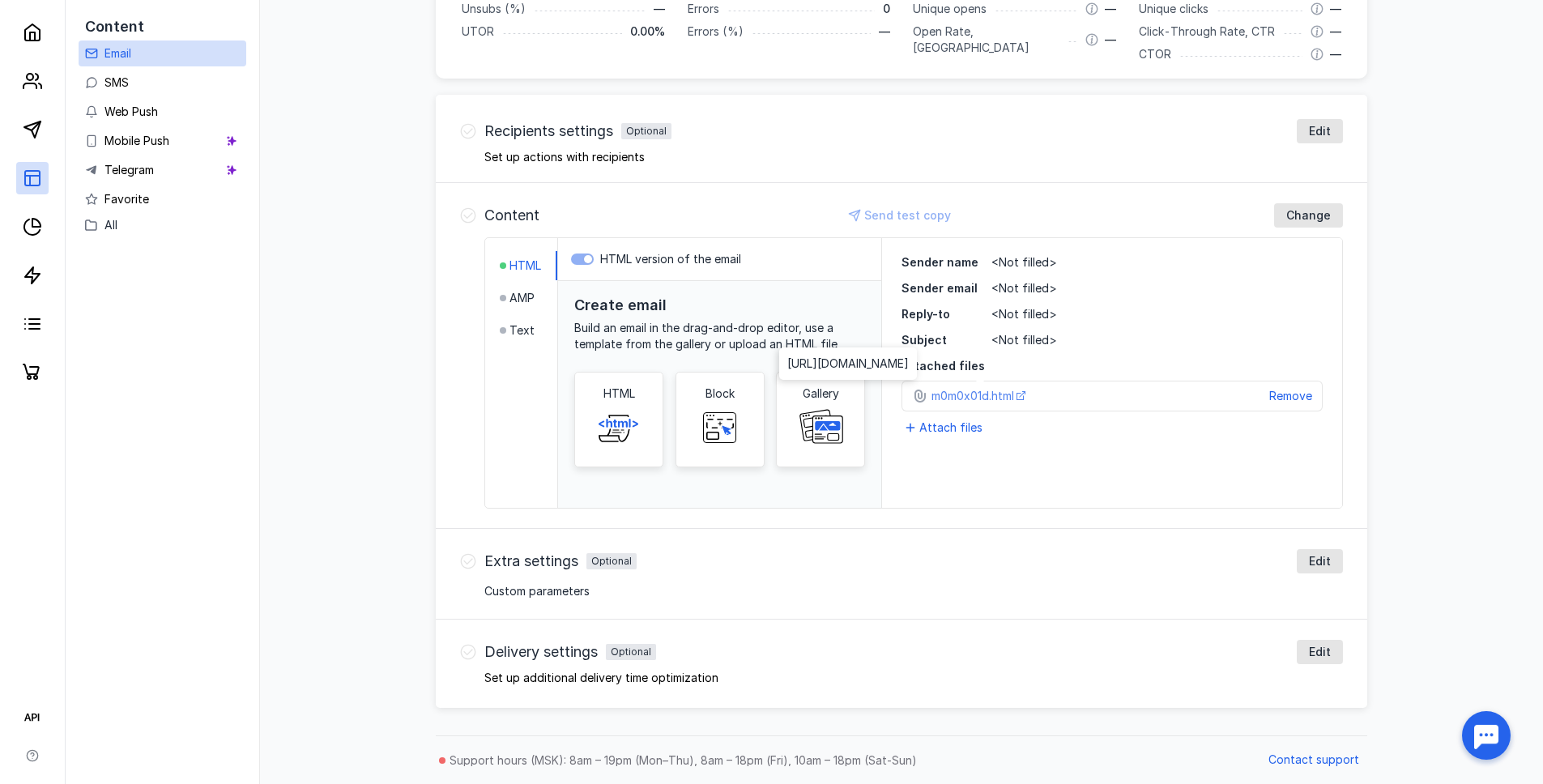
click at [1018, 397] on span "m0m 0x01d.html" at bounding box center [978, 395] width 94 height 16
click at [1291, 401] on span "Remove" at bounding box center [1291, 395] width 43 height 14
click at [936, 396] on div "Attach files" at bounding box center [945, 386] width 87 height 19
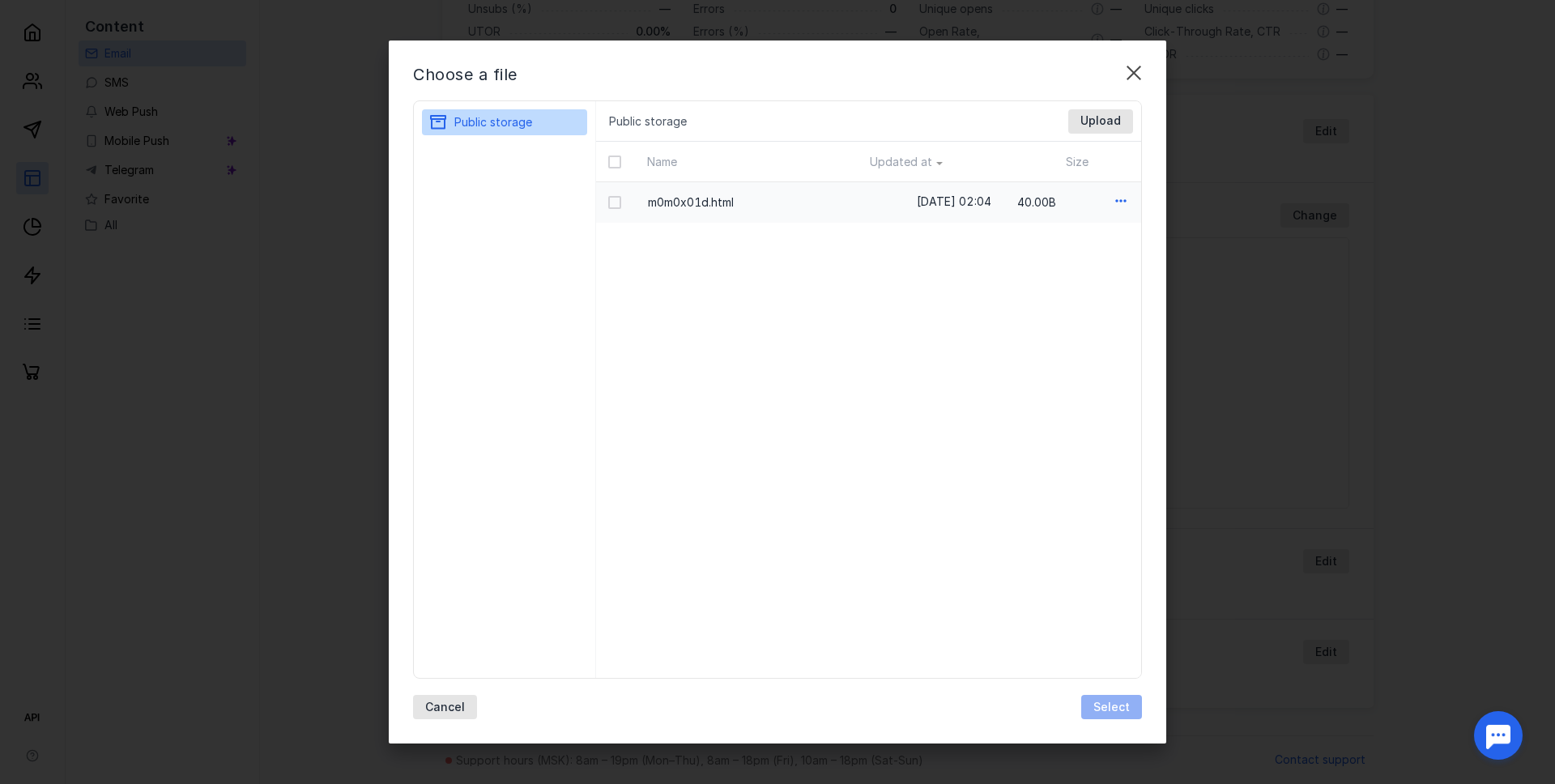
click at [1125, 200] on icon "button" at bounding box center [1119, 200] width 11 height 2
click at [1056, 326] on span "move" at bounding box center [1056, 326] width 29 height 16
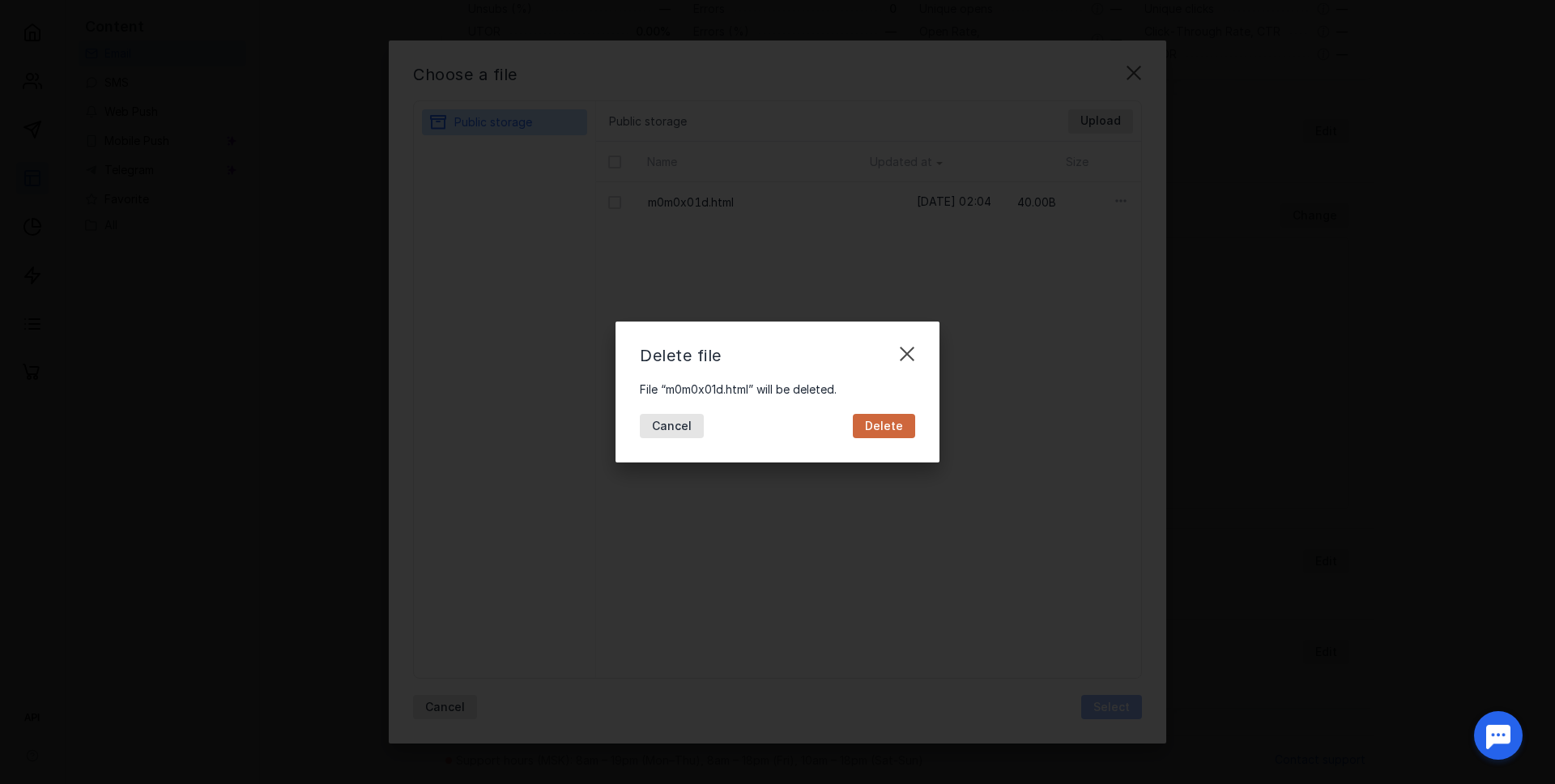
click at [874, 424] on span "Delete" at bounding box center [884, 426] width 38 height 14
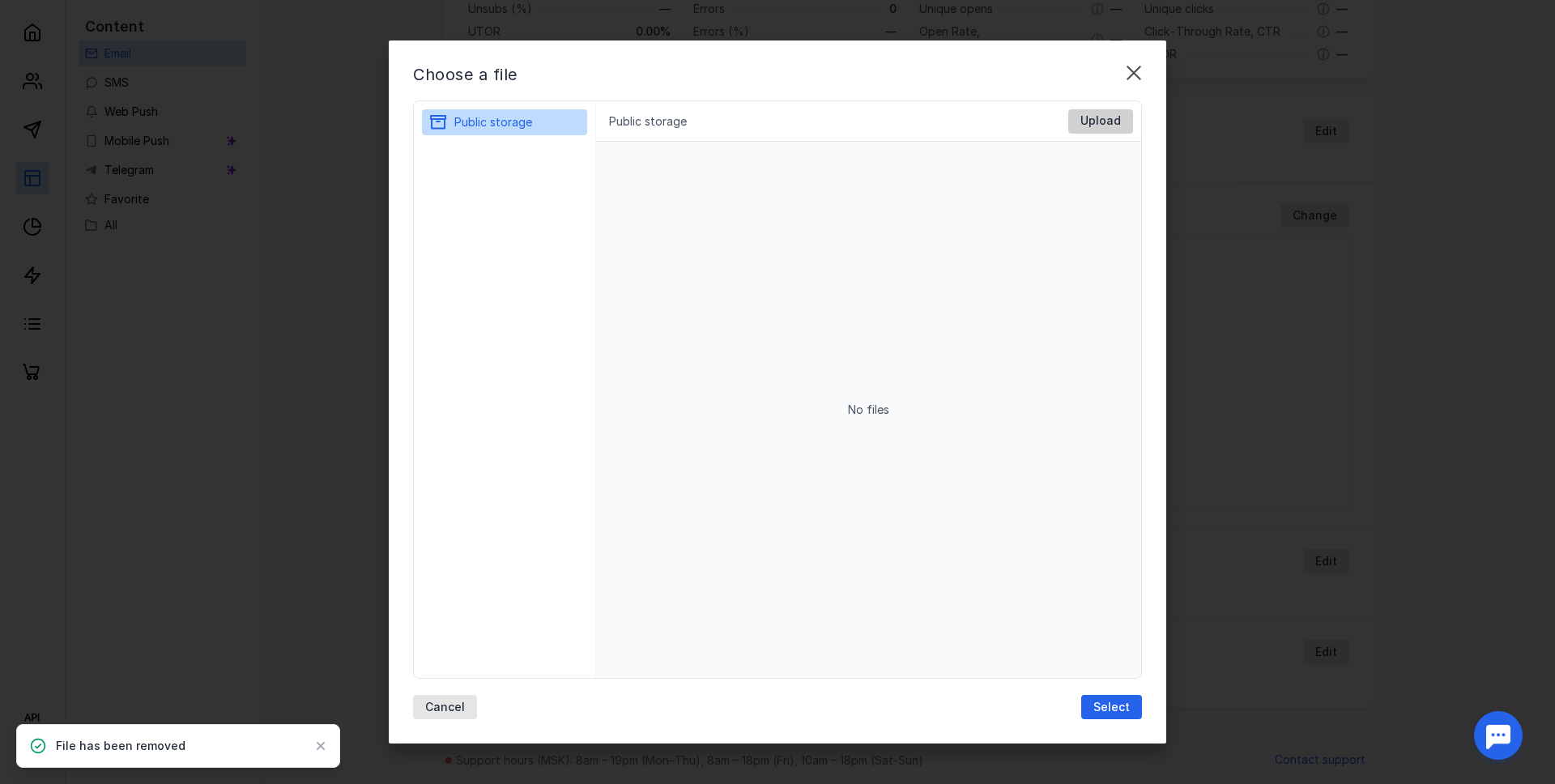
click at [1099, 115] on span "Upload" at bounding box center [1100, 120] width 41 height 14
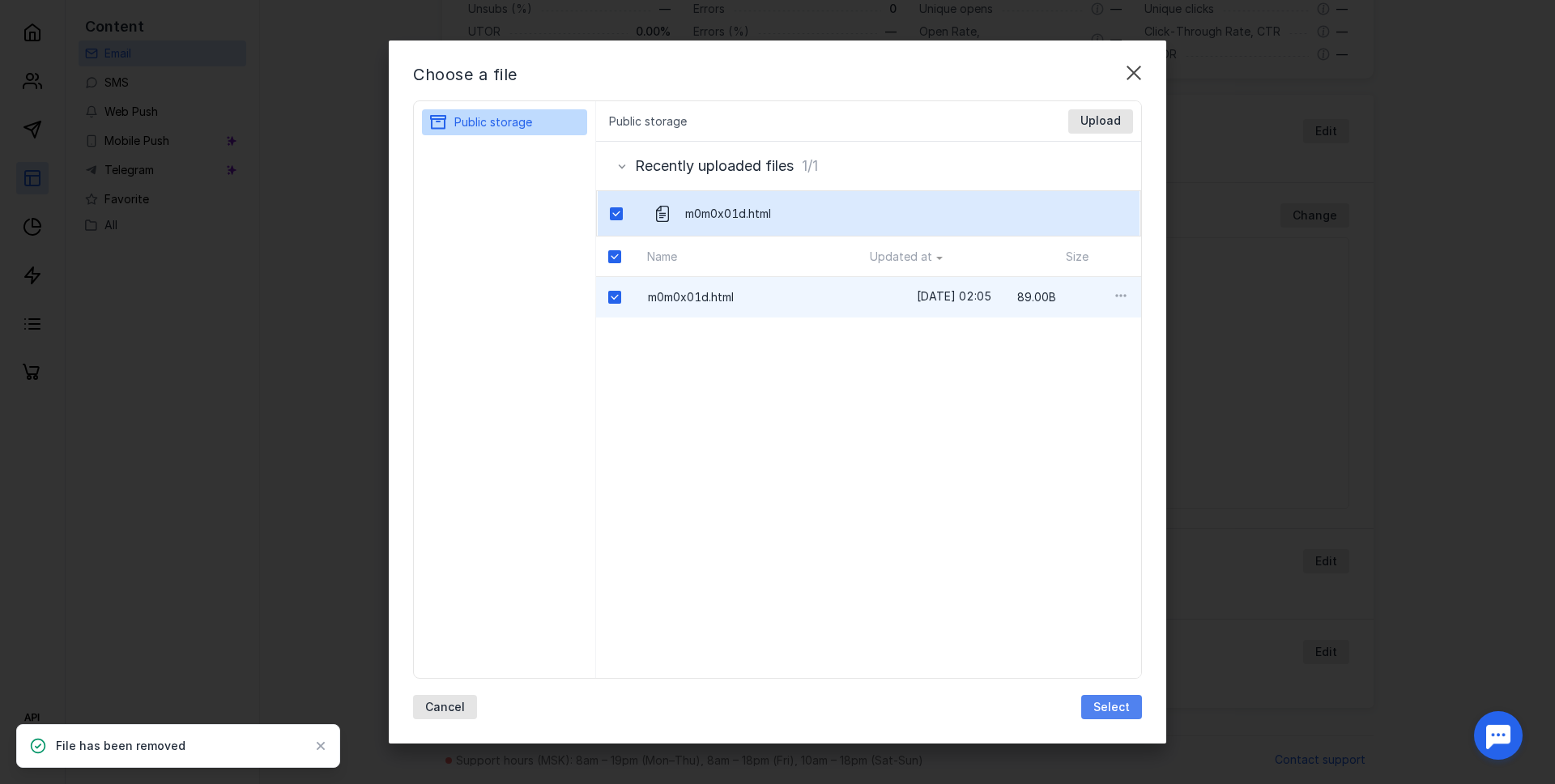
click at [1117, 716] on div "Select" at bounding box center [1111, 706] width 61 height 24
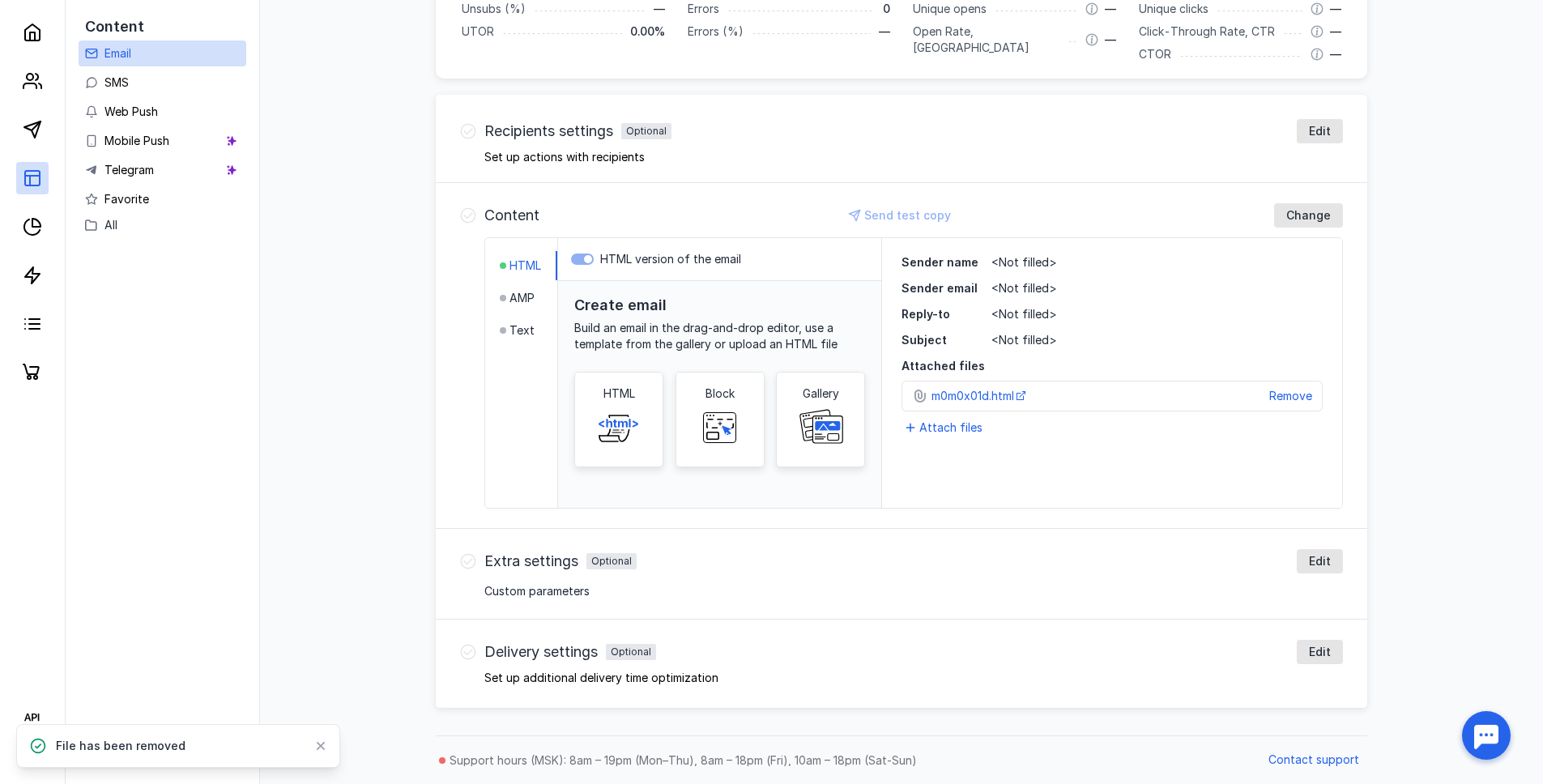
click at [1029, 392] on div "m0m 0x01d.html" at bounding box center [1095, 395] width 328 height 16
click at [1021, 400] on span at bounding box center [1020, 395] width 9 height 16
click at [955, 429] on span "Attach files" at bounding box center [951, 427] width 63 height 16
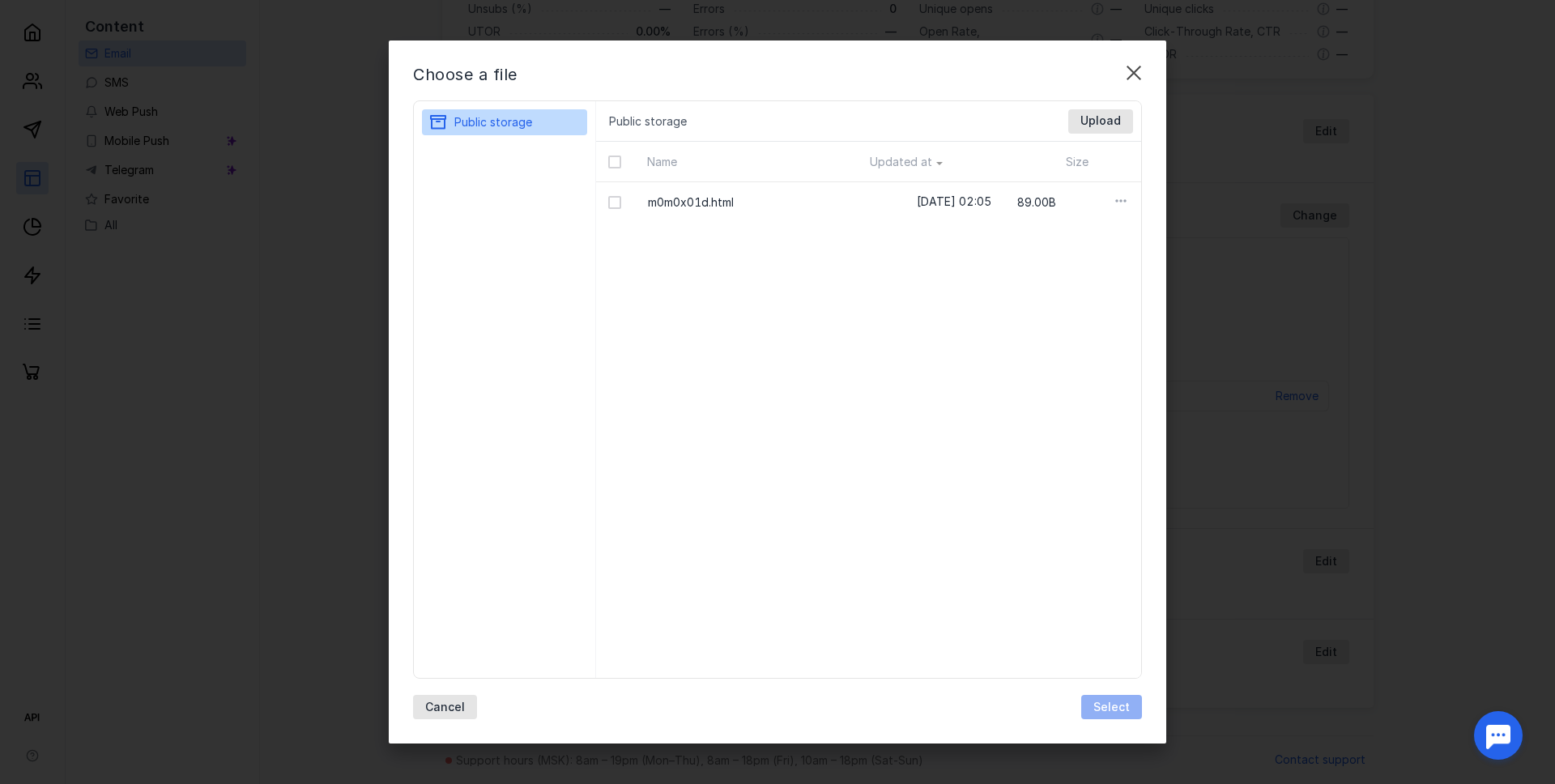
click at [995, 159] on div "Size" at bounding box center [1027, 161] width 145 height 16
click at [1096, 131] on div "Upload" at bounding box center [1101, 121] width 65 height 24
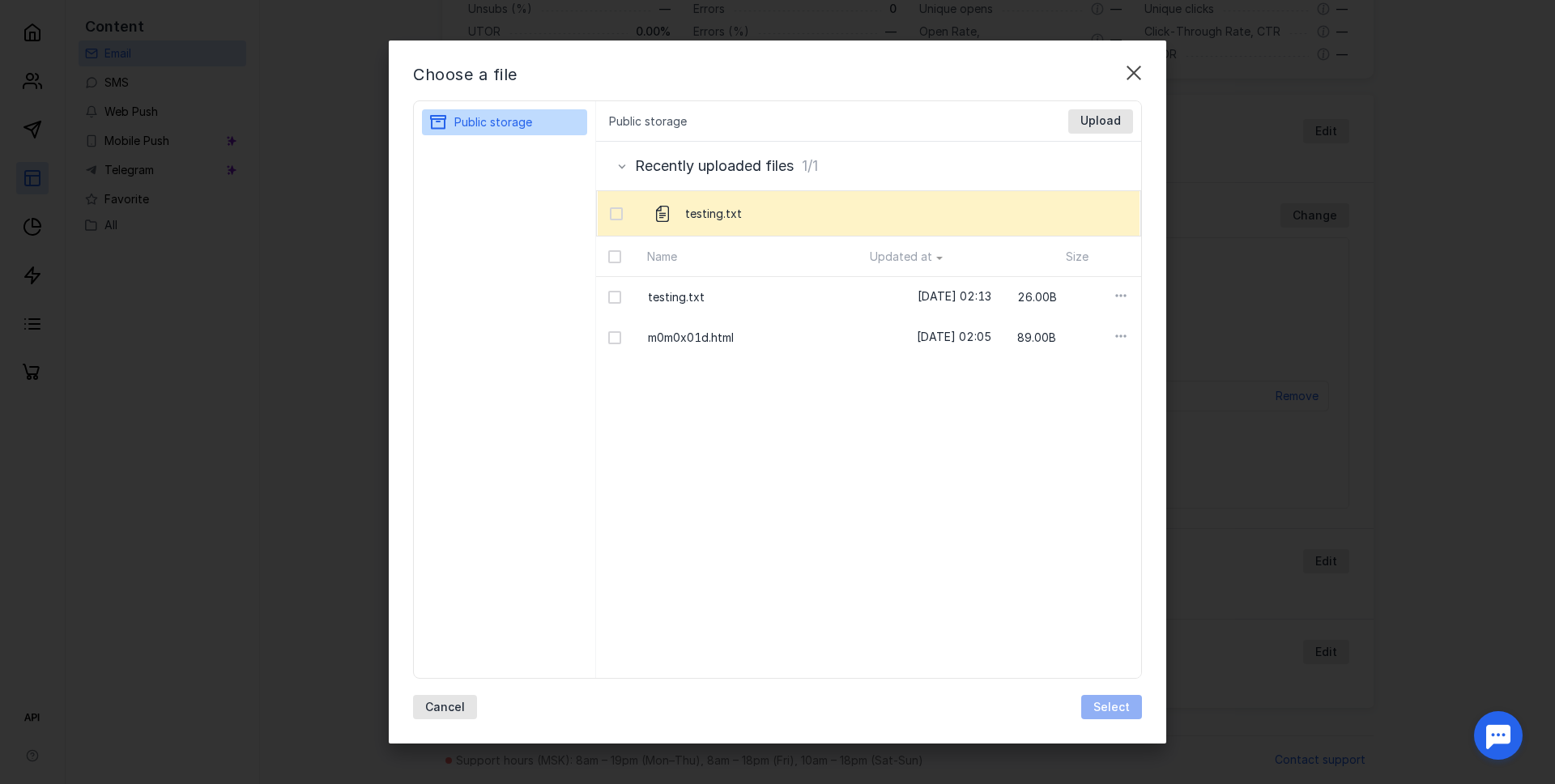
click at [794, 274] on div "Name Updated at Size" at bounding box center [869, 257] width 546 height 41
click at [790, 282] on div "testing.txt" at bounding box center [758, 296] width 248 height 42
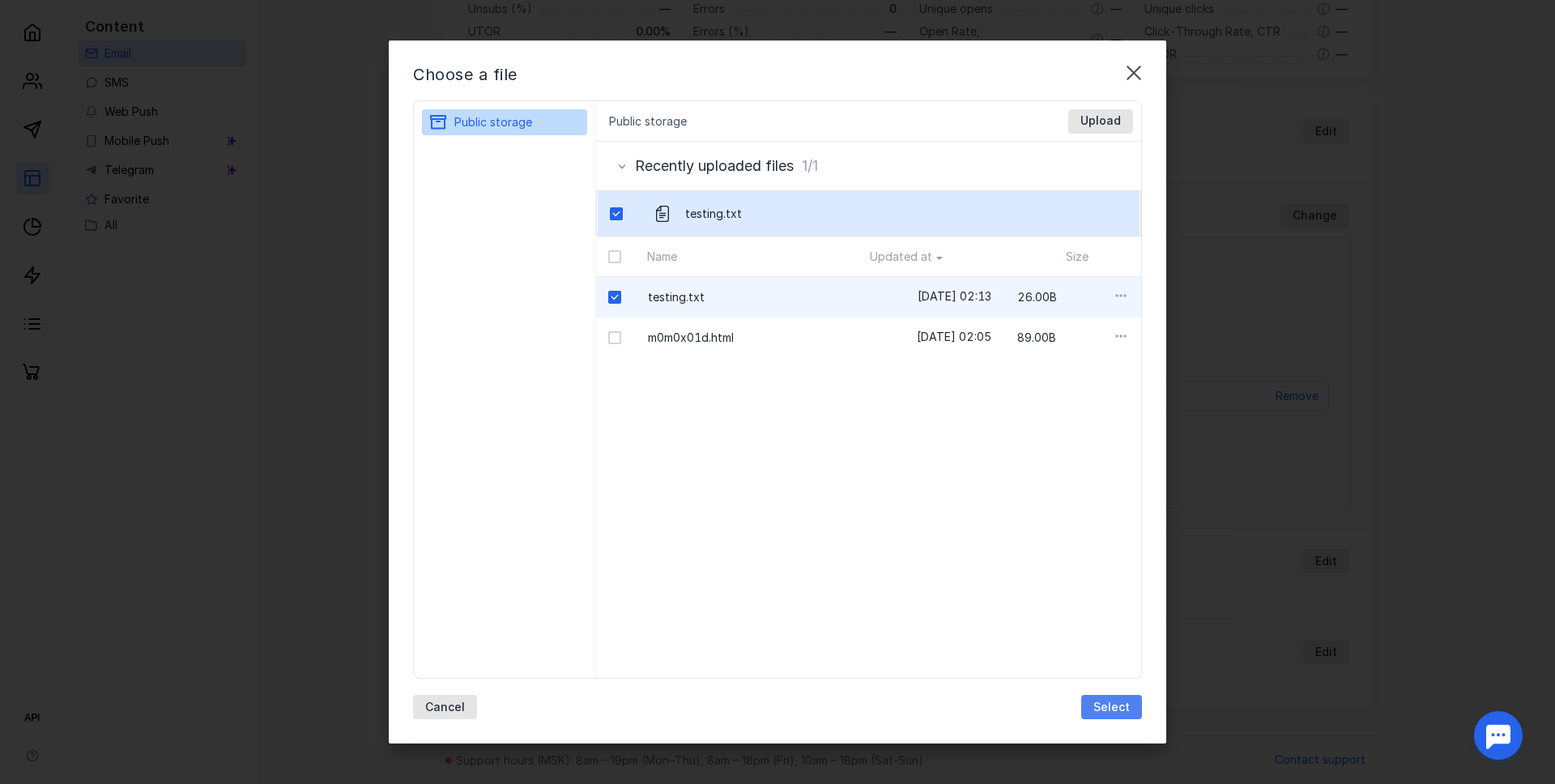
click at [1091, 708] on div "Select" at bounding box center [1111, 707] width 52 height 14
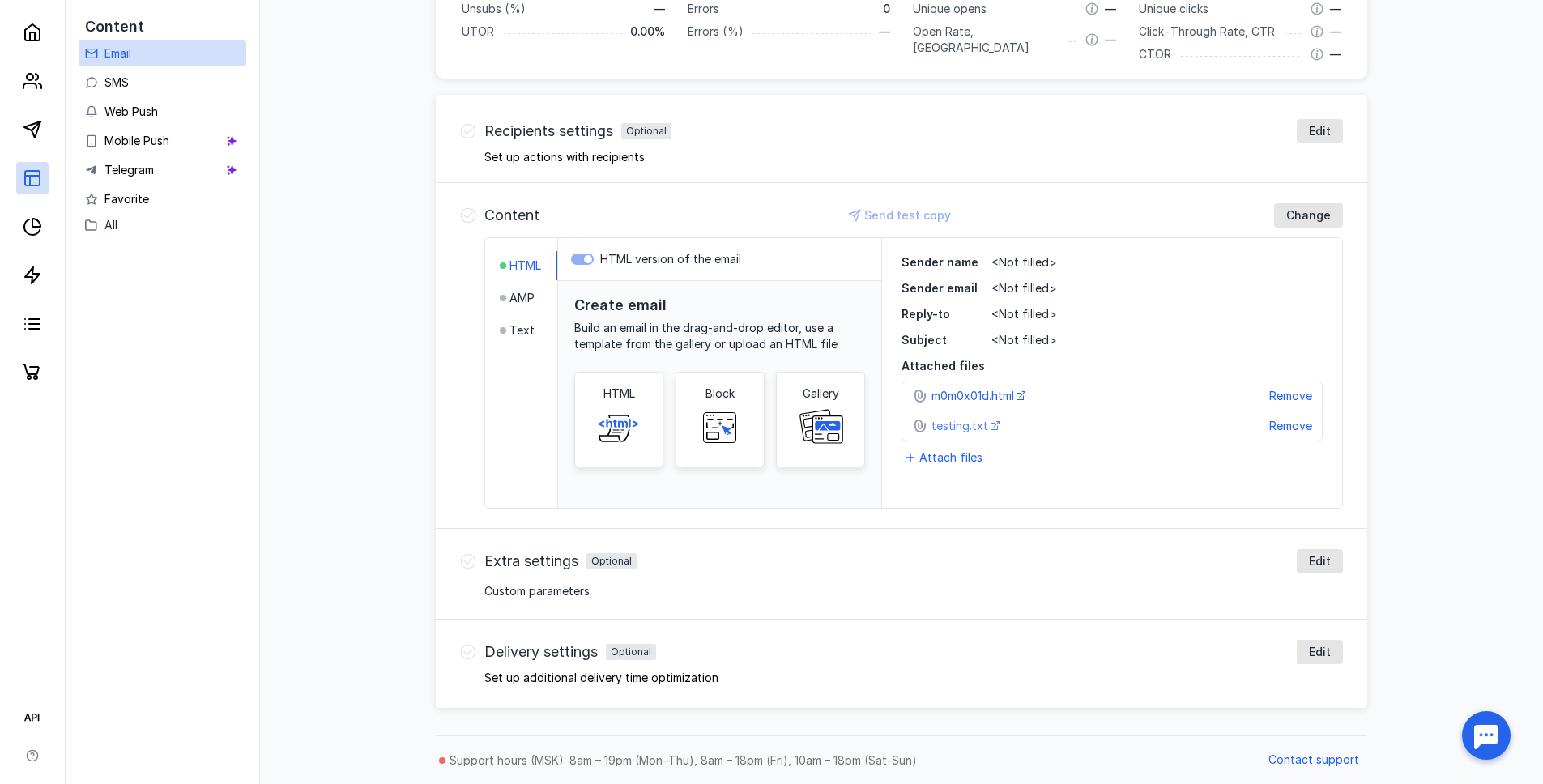
scroll to position [398, 0]
click at [990, 427] on icon at bounding box center [995, 429] width 9 height 9
